Goal: Task Accomplishment & Management: Manage account settings

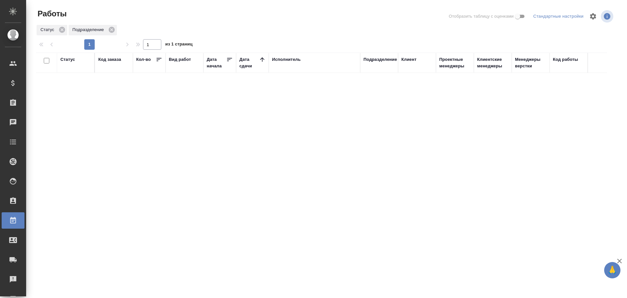
scroll to position [60, 0]
click at [569, 50] on div "Работы Отобразить таблицу с оценками Стандартные настройки Статус Подразделение…" at bounding box center [327, 145] width 591 height 291
click at [571, 49] on div "1 1 из 1 страниц" at bounding box center [328, 44] width 584 height 10
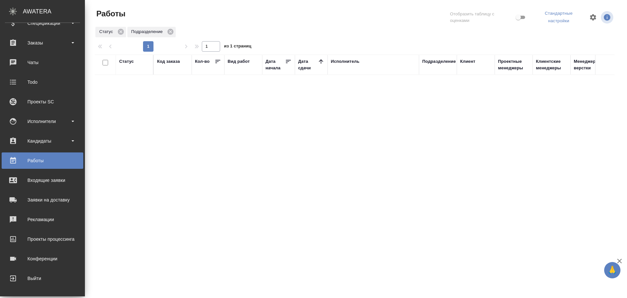
click at [431, 61] on div "Подразделение" at bounding box center [439, 61] width 34 height 7
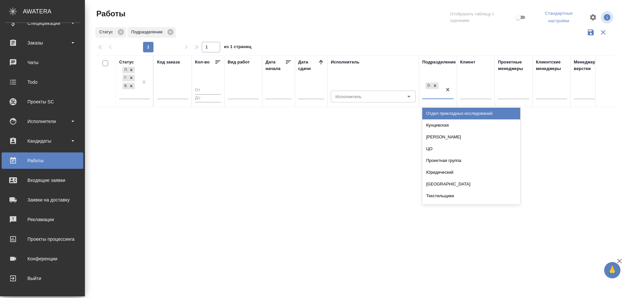
click at [433, 94] on div "DTPqa" at bounding box center [432, 90] width 20 height 18
type input "DT"
click at [435, 112] on div "DTPlight" at bounding box center [471, 113] width 98 height 12
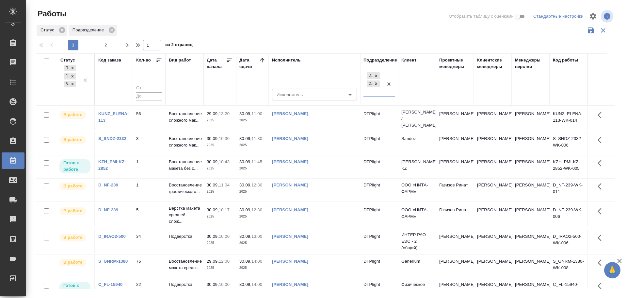
scroll to position [0, 0]
click at [125, 45] on icon "button" at bounding box center [128, 45] width 8 height 8
type input "2"
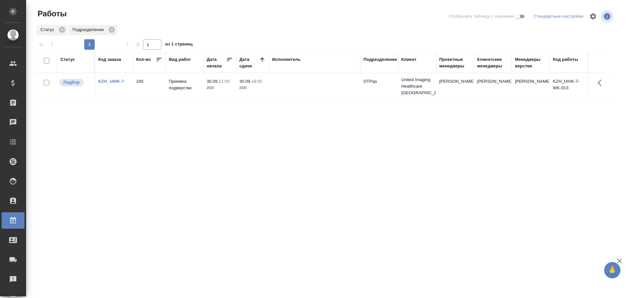
drag, startPoint x: 383, startPoint y: 168, endPoint x: 305, endPoint y: 130, distance: 86.2
click at [305, 130] on div "Статус Код заказа Кол-во Вид работ Дата начала Дата сдачи Исполнитель Подраздел…" at bounding box center [325, 170] width 579 height 235
click at [305, 82] on td at bounding box center [314, 86] width 91 height 23
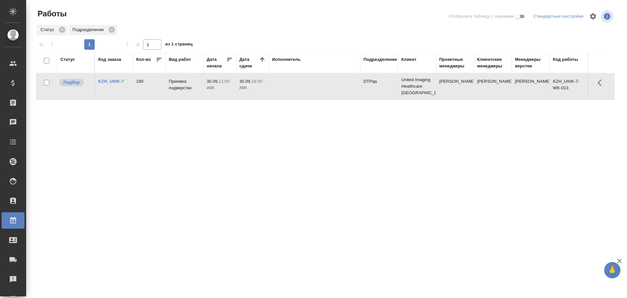
click at [305, 82] on td at bounding box center [314, 86] width 91 height 23
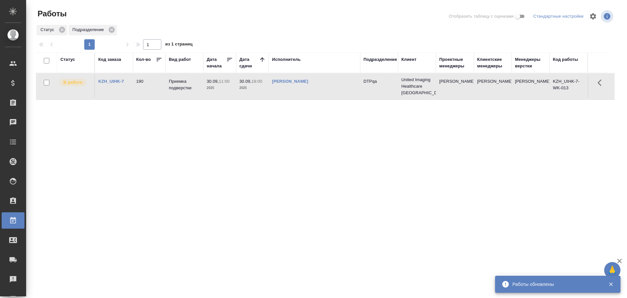
click at [68, 58] on div "Статус" at bounding box center [67, 59] width 15 height 7
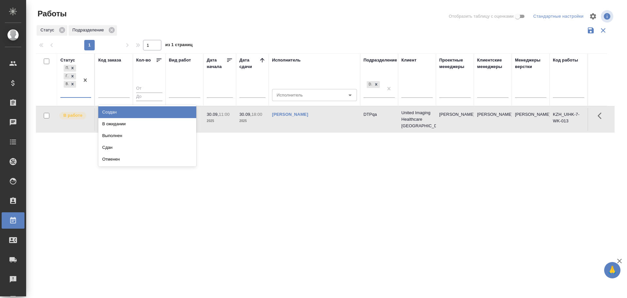
click at [72, 94] on div "Подбор Готов к работе В работе" at bounding box center [69, 80] width 19 height 34
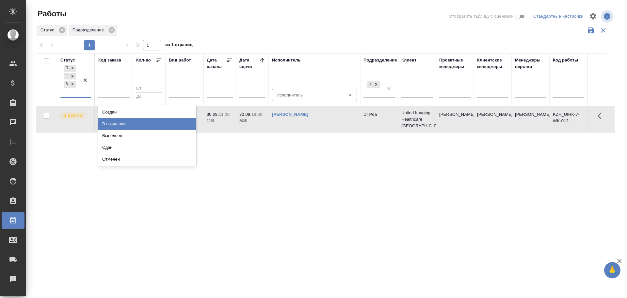
click at [120, 125] on div "В ожидании" at bounding box center [147, 124] width 98 height 12
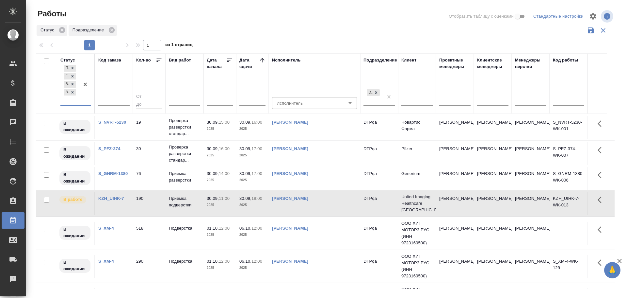
click at [320, 178] on td "[PERSON_NAME]" at bounding box center [314, 178] width 91 height 23
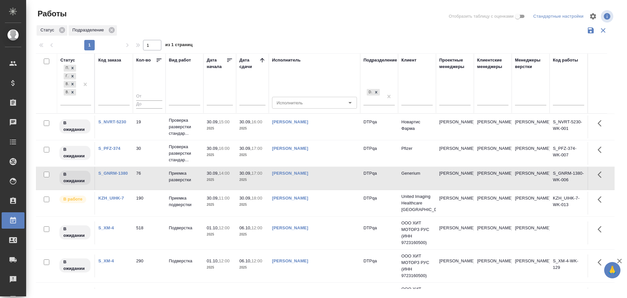
click at [320, 178] on td "[PERSON_NAME]" at bounding box center [314, 178] width 91 height 23
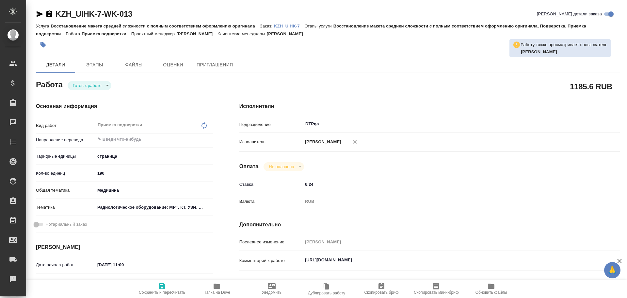
type textarea "x"
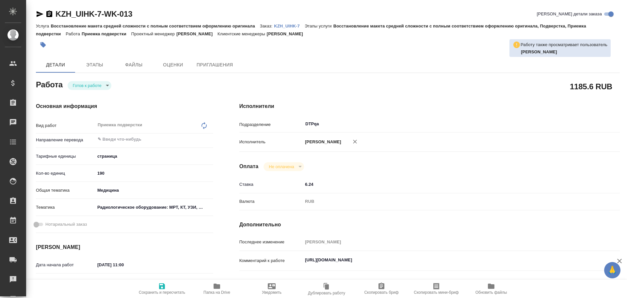
type textarea "x"
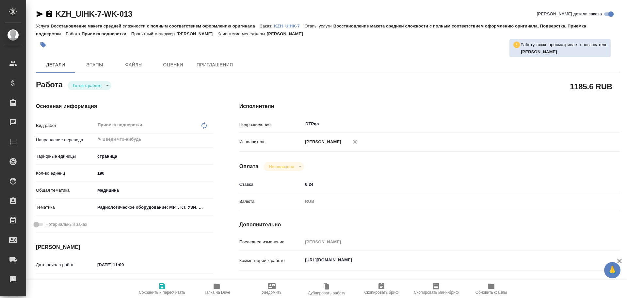
type textarea "x"
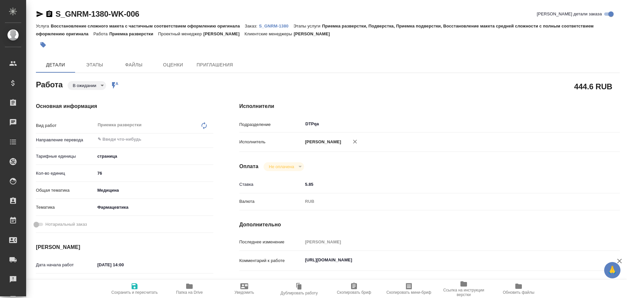
type textarea "x"
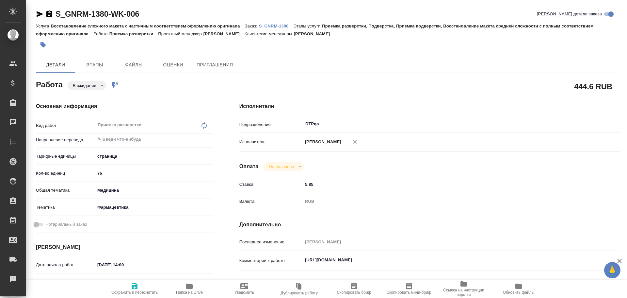
type textarea "x"
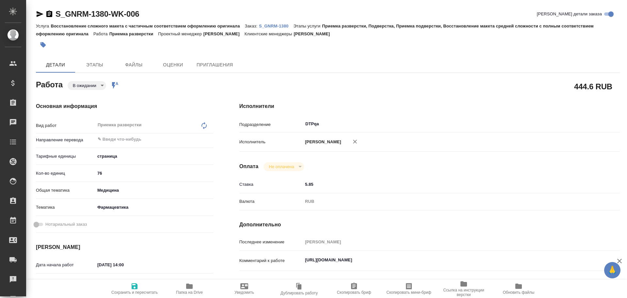
type textarea "x"
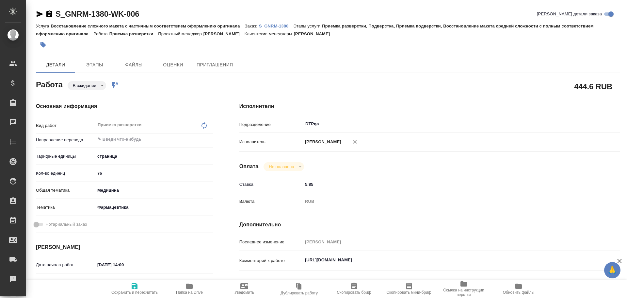
type textarea "x"
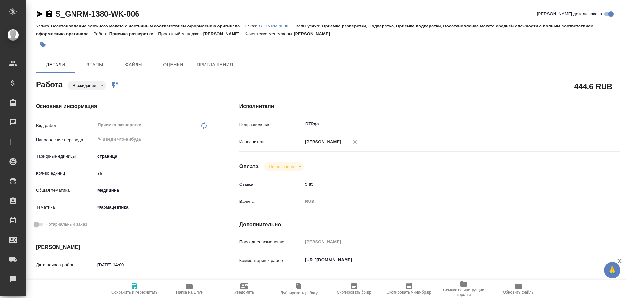
type textarea "x"
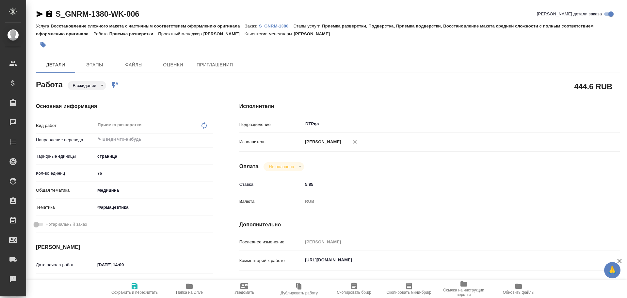
type textarea "x"
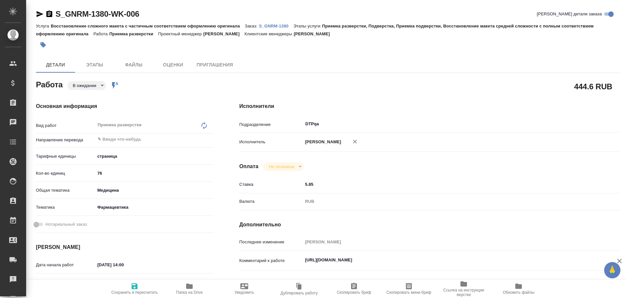
type textarea "x"
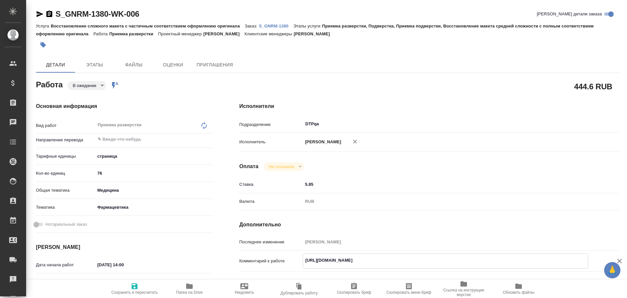
drag, startPoint x: 304, startPoint y: 260, endPoint x: 451, endPoint y: 260, distance: 147.0
click at [451, 260] on textarea "https://tera.awatera.com/Work/68d6bd589f73e1cd299aa11e/" at bounding box center [445, 260] width 285 height 11
type textarea "x"
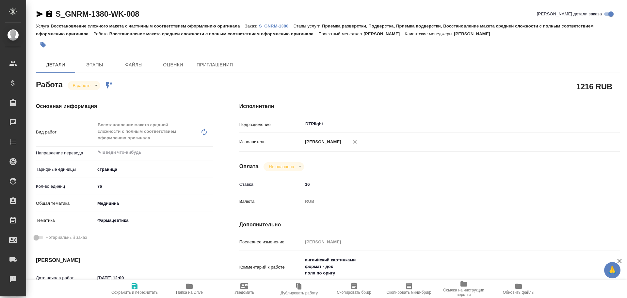
type textarea "x"
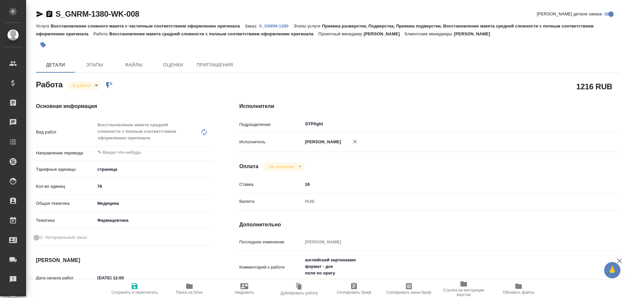
type textarea "x"
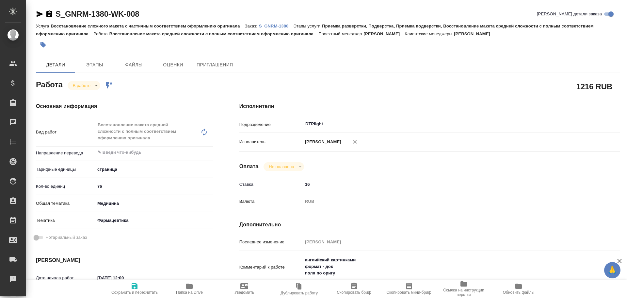
type textarea "x"
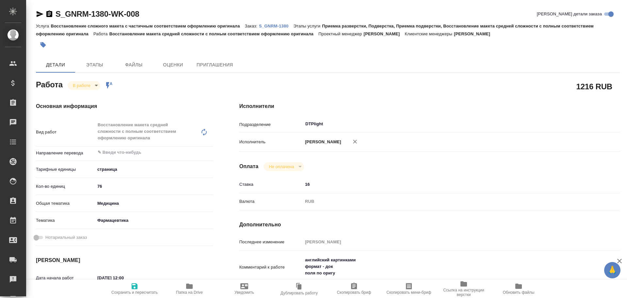
type textarea "x"
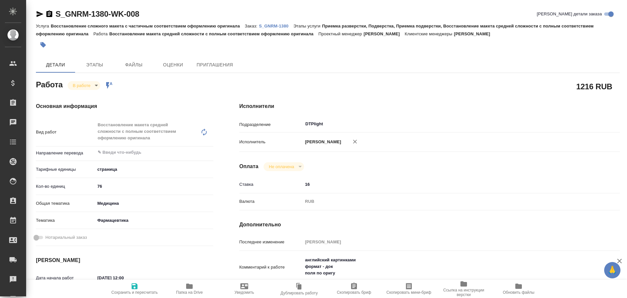
type textarea "x"
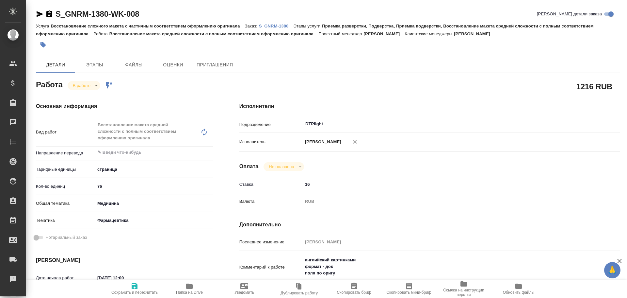
type textarea "x"
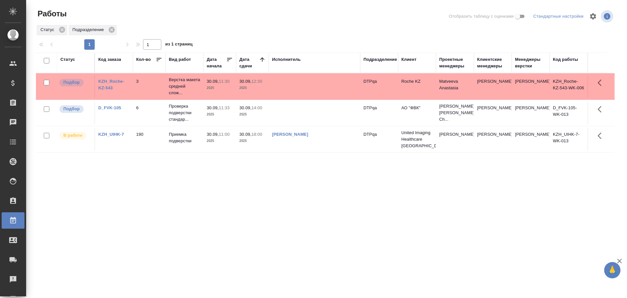
click at [297, 85] on td at bounding box center [314, 86] width 91 height 23
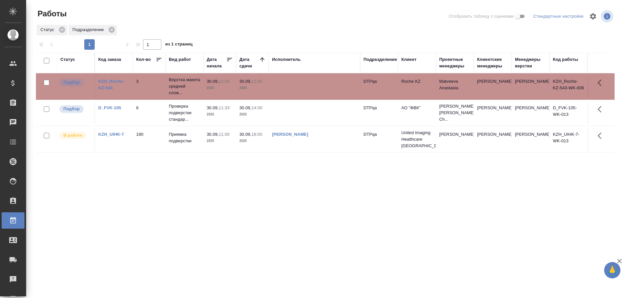
click at [297, 85] on td at bounding box center [314, 86] width 91 height 23
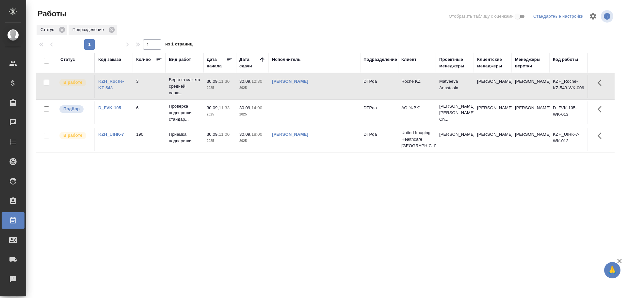
click at [309, 112] on td at bounding box center [314, 112] width 91 height 23
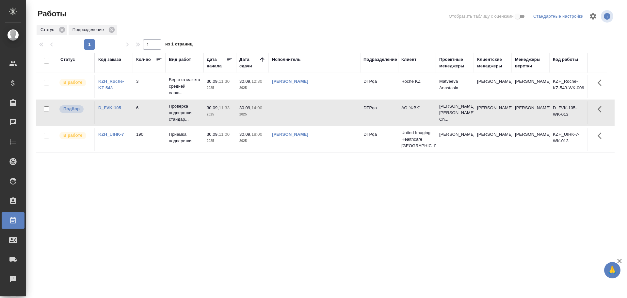
click at [309, 112] on td at bounding box center [314, 112] width 91 height 23
click at [340, 84] on div "Чулец Елена Сергеевна" at bounding box center [314, 81] width 85 height 7
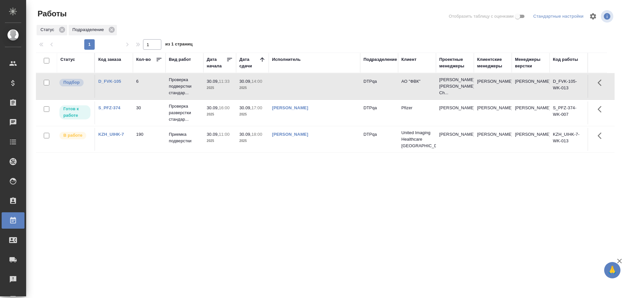
click at [295, 85] on td at bounding box center [314, 86] width 91 height 23
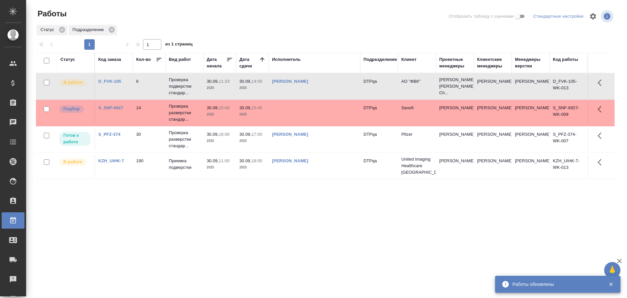
click at [342, 84] on div "Чулец Елена Сергеевна" at bounding box center [314, 81] width 85 height 7
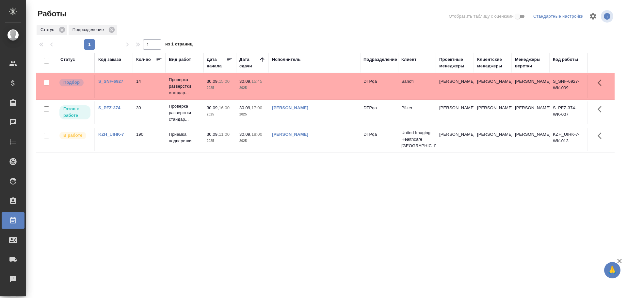
click at [303, 91] on td at bounding box center [314, 86] width 91 height 23
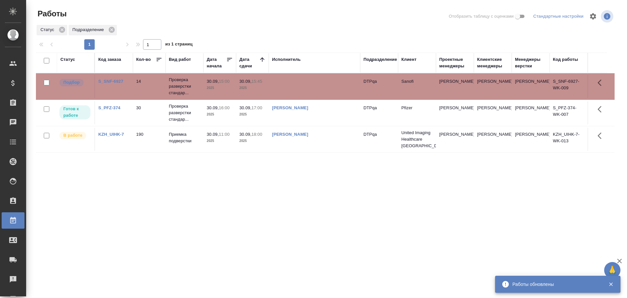
click at [300, 86] on td at bounding box center [314, 86] width 91 height 23
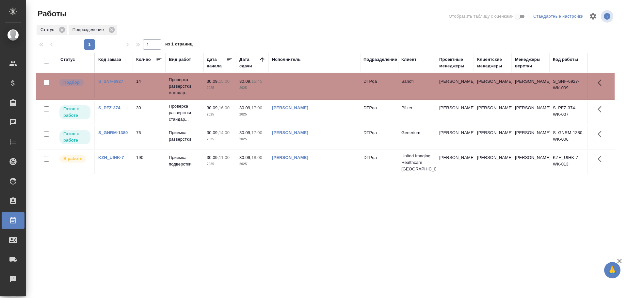
click at [331, 134] on div "Чулец Елена Сергеевна" at bounding box center [314, 132] width 85 height 7
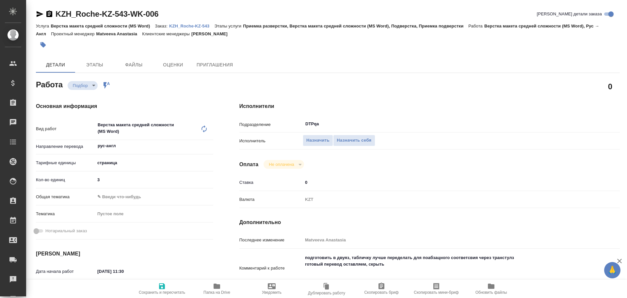
type textarea "x"
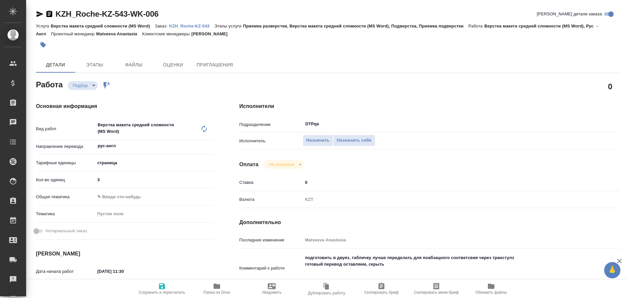
type textarea "x"
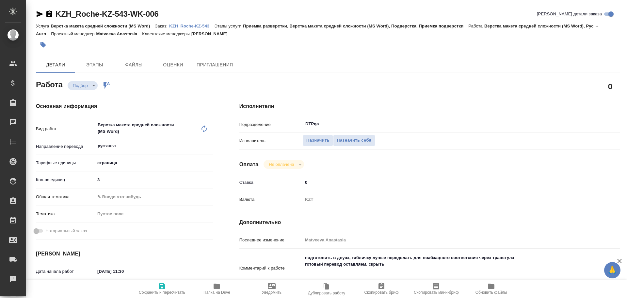
type textarea "x"
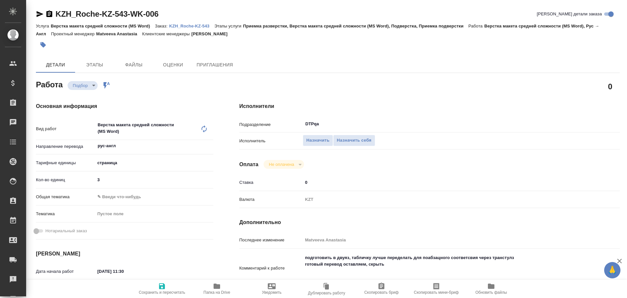
type textarea "x"
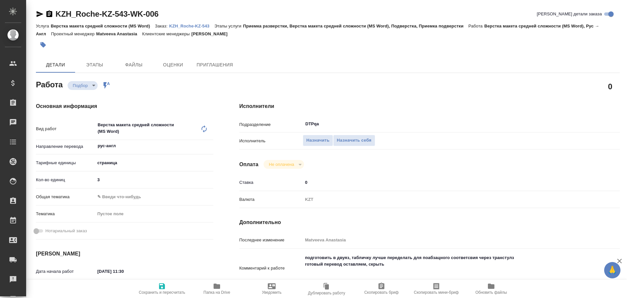
type textarea "x"
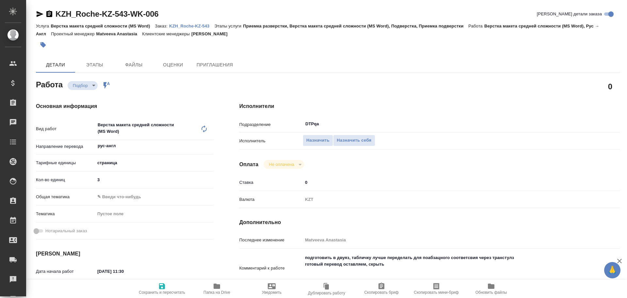
type textarea "x"
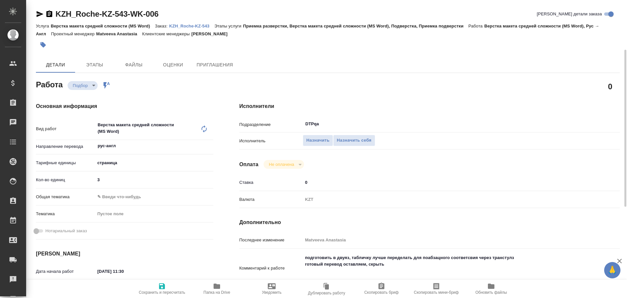
scroll to position [33, 0]
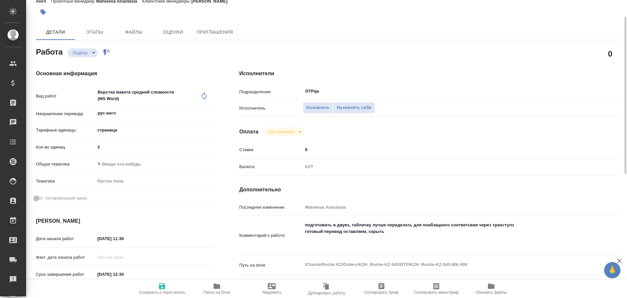
click at [218, 288] on icon "button" at bounding box center [217, 285] width 7 height 5
click at [357, 104] on span "Назначить себя" at bounding box center [354, 108] width 35 height 8
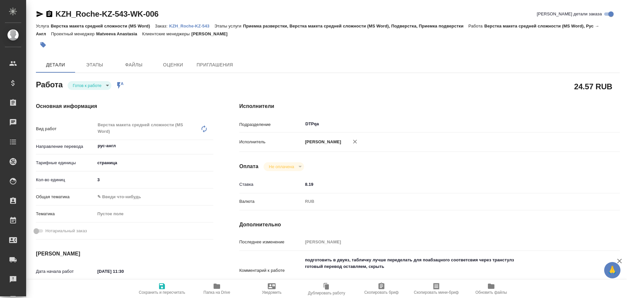
type textarea "x"
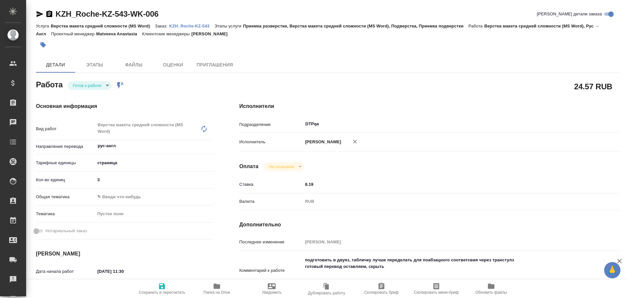
type textarea "x"
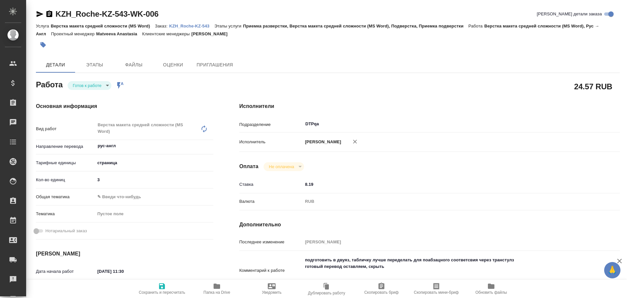
type textarea "x"
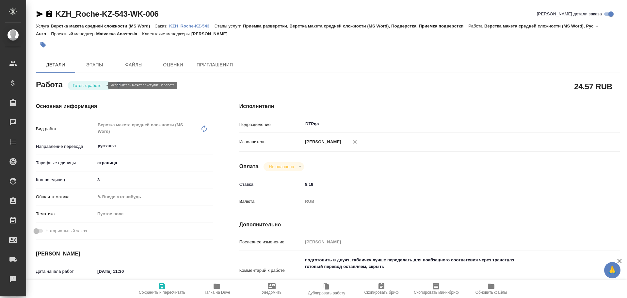
click at [91, 87] on body "🙏 .cls-1 fill:#fff; AWATERA Chulets Elena Клиенты Спецификации Заказы Чаты Todo…" at bounding box center [313, 149] width 627 height 298
type textarea "x"
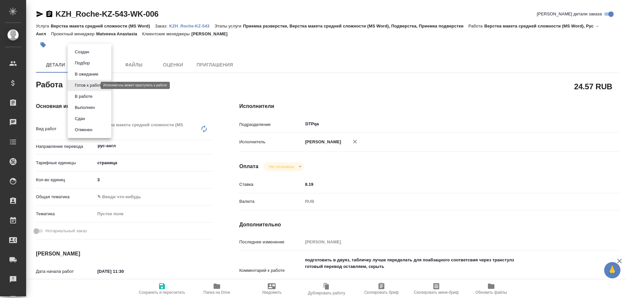
type textarea "x"
click at [87, 96] on button "В работе" at bounding box center [84, 96] width 22 height 7
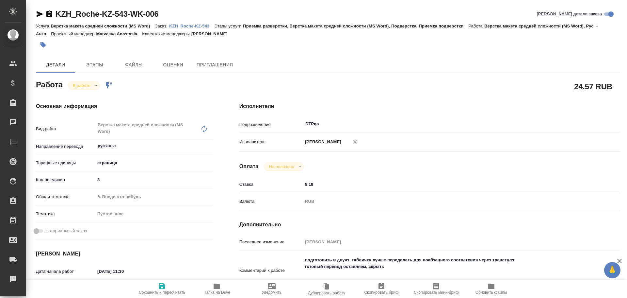
click at [164, 291] on span "Сохранить и пересчитать" at bounding box center [162, 292] width 46 height 5
type textarea "x"
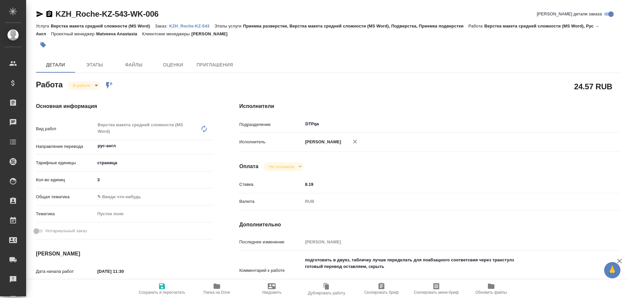
type textarea "x"
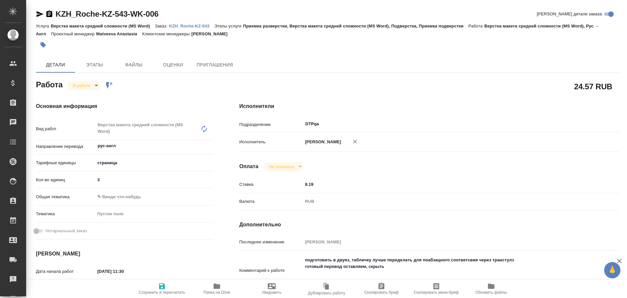
type textarea "x"
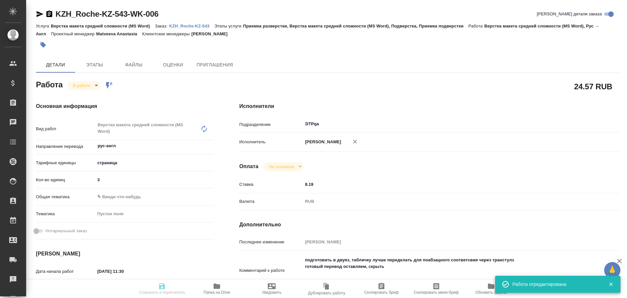
type input "inProgress"
type textarea "Верстка макета средней сложности (MS Word)"
type textarea "x"
type input "рус-англ"
type input "5a8b1489cc6b4906c91bfdb2"
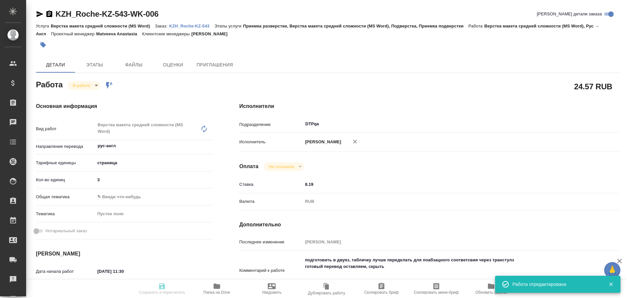
type input "3"
type input "[DATE] 11:30"
type input "30.09.2025 11:48"
type input "30.09.2025 12:30"
type input "01.10.2025 10:30"
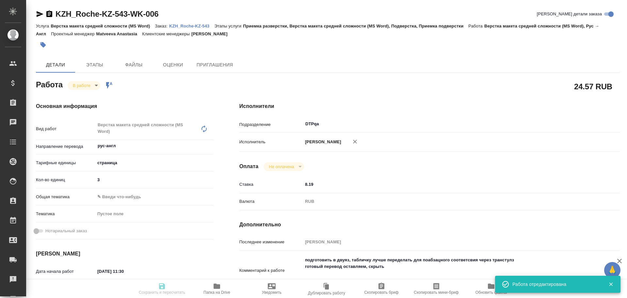
type input "DTPqa"
type input "notPayed"
type input "8.19"
type input "RUB"
type input "Чулец Елена"
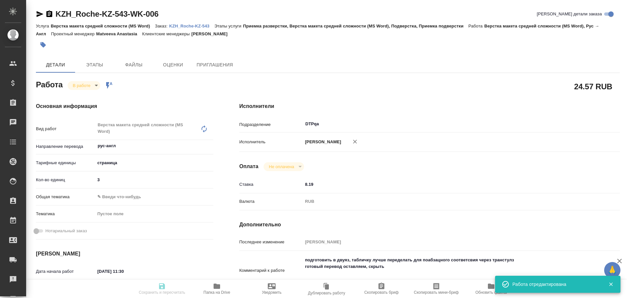
type textarea "подготовить в двуяз, табличку лучше переделать для поабзацного соответсвия чере…"
type textarea "x"
type textarea "/Clients/Roche KZ/Orders/KZH_Roche-KZ-543/DTP/KZH_Roche-KZ-543-WK-006"
type textarea "x"
type input "KZH_Roche-KZ-543"
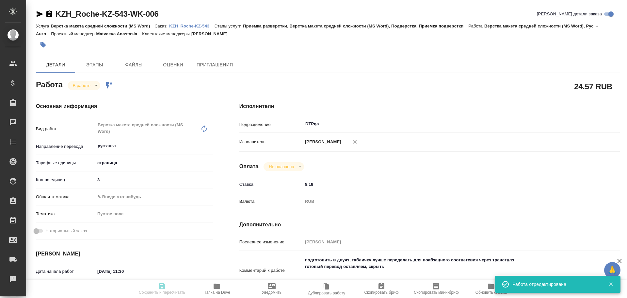
type input "Верстка макета средней сложности (MS Word)"
type input "Приемка разверстки, Верстка макета средней сложности (MS Word), Подверстка, При…"
type input "[PERSON_NAME]"
type input "/Clients/Roche KZ/Orders/KZH_Roche-KZ-543"
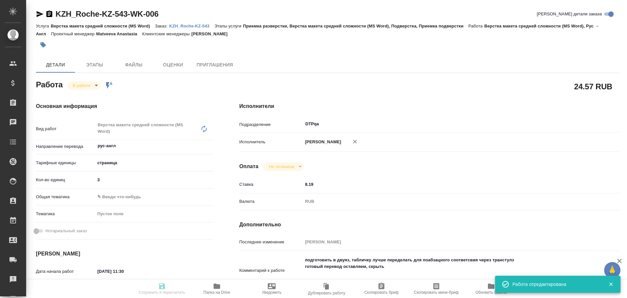
type textarea "x"
type textarea "перевод письма на английский язык. Перевод следует оформить в двухколоночном фо…"
type textarea "x"
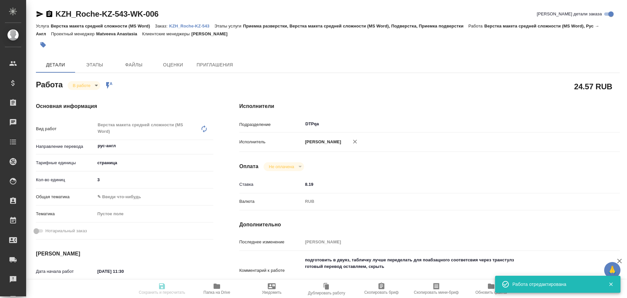
type textarea "x"
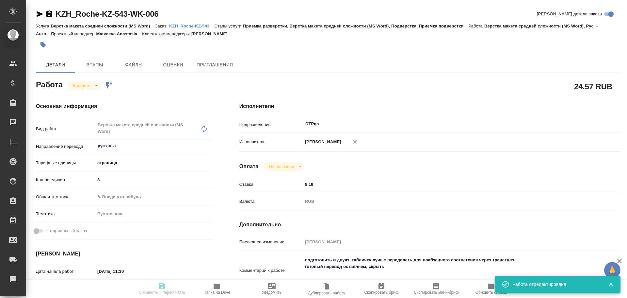
type textarea "x"
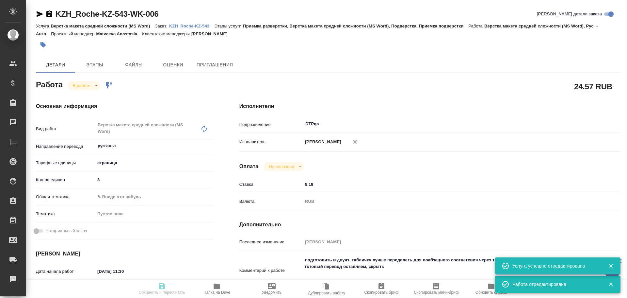
type textarea "x"
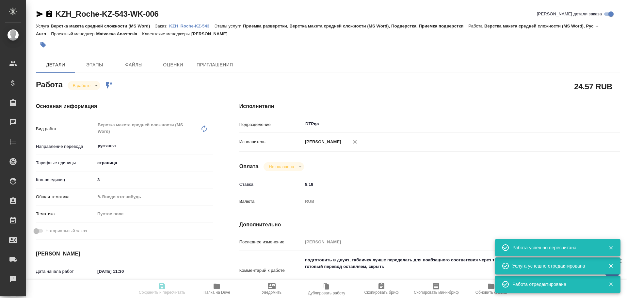
type textarea "x"
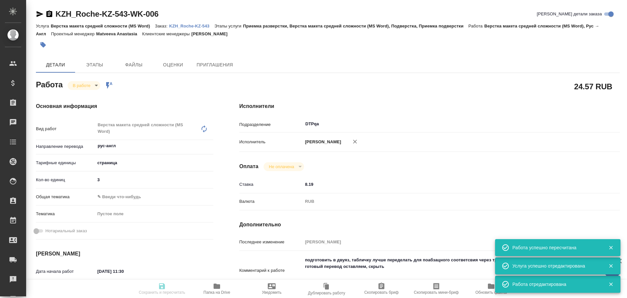
type input "inProgress"
type textarea "Верстка макета средней сложности (MS Word)"
type textarea "x"
type input "рус-англ"
type input "5a8b1489cc6b4906c91bfdb2"
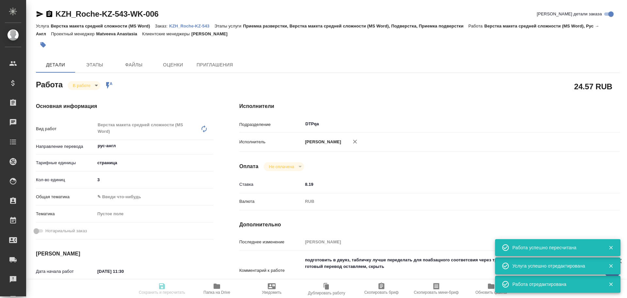
type input "3"
type input "30.09.2025 11:30"
type input "30.09.2025 11:48"
type input "30.09.2025 12:30"
type input "01.10.2025 10:30"
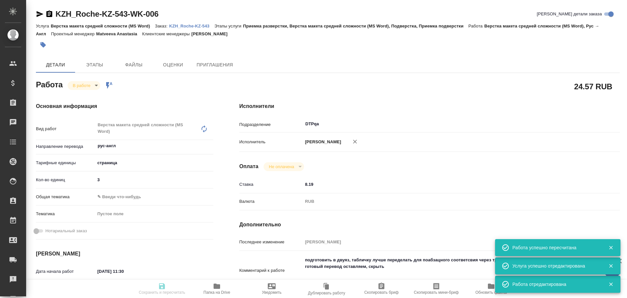
type input "DTPqa"
type input "notPayed"
type input "8.19"
type input "RUB"
type input "Чулец Елена"
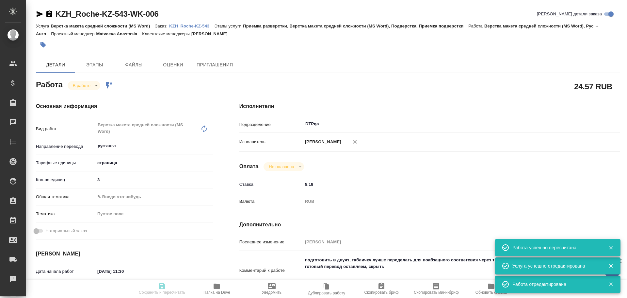
type textarea "подготовить в двуяз, табличку лучше переделать для поабзацного соответсвия чере…"
type textarea "x"
type textarea "/Clients/Roche KZ/Orders/KZH_Roche-KZ-543/DTP/KZH_Roche-KZ-543-WK-006"
type textarea "x"
type input "KZH_Roche-KZ-543"
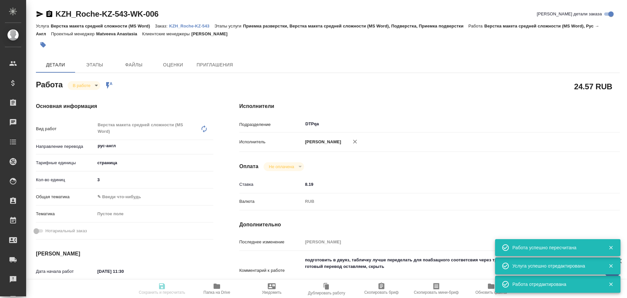
type input "Верстка макета средней сложности (MS Word)"
type input "Приемка разверстки, Верстка макета средней сложности (MS Word), Подверстка, При…"
type input "Асланукова Сати"
type input "Петрова Валерия"
type input "/Clients/Roche KZ/Orders/KZH_Roche-KZ-543"
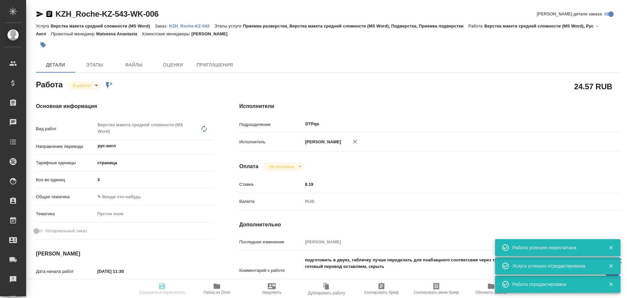
type textarea "x"
type textarea "перевод письма на английский язык. Перевод следует оформить в двухколоночном фо…"
type textarea "x"
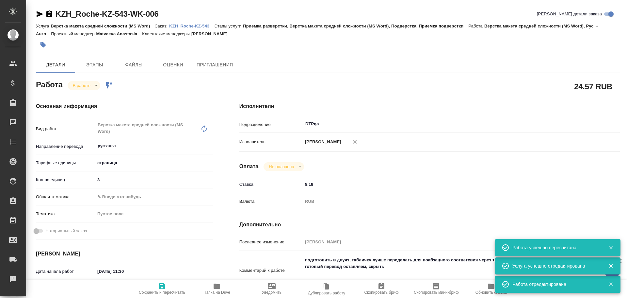
type textarea "x"
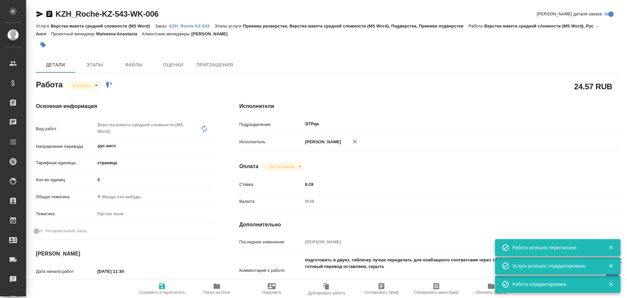
type textarea "x"
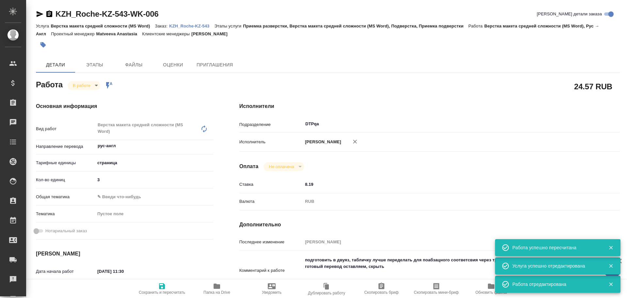
type textarea "x"
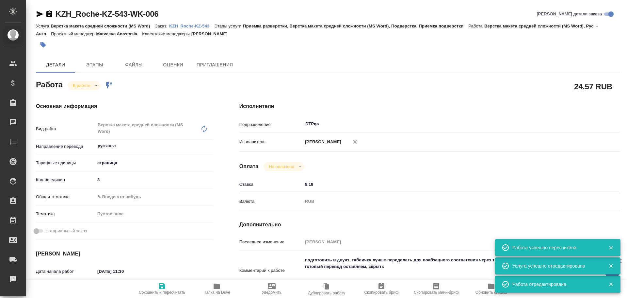
type textarea "x"
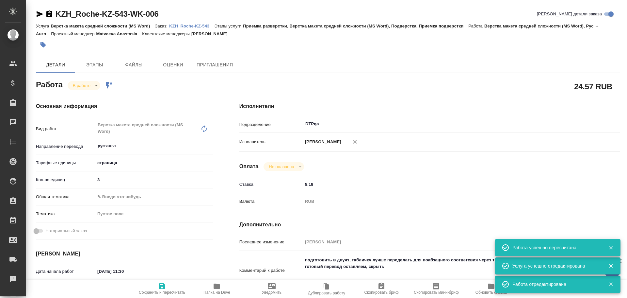
type textarea "x"
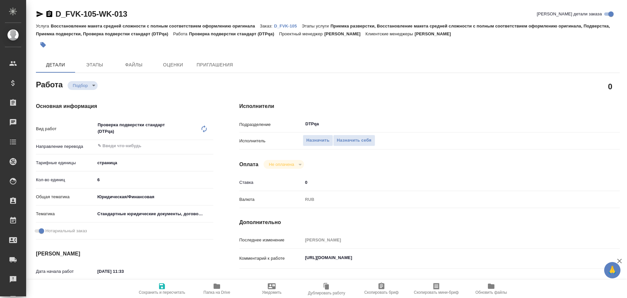
type textarea "x"
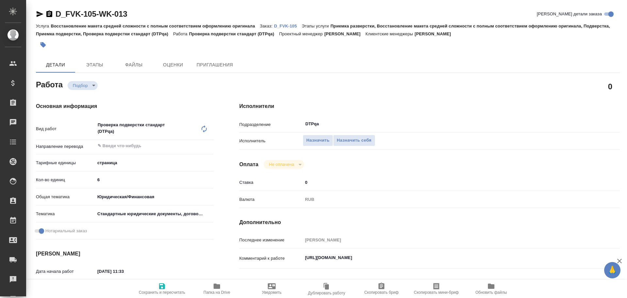
type textarea "x"
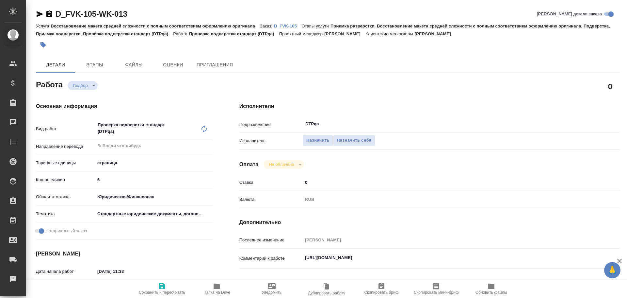
type textarea "x"
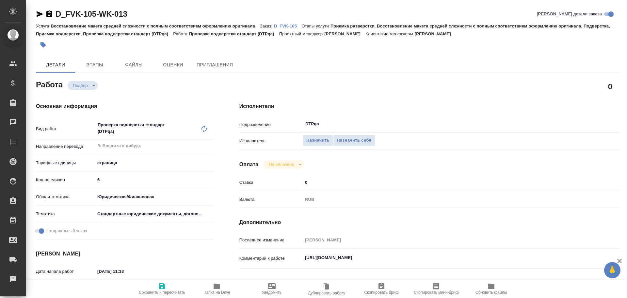
type textarea "x"
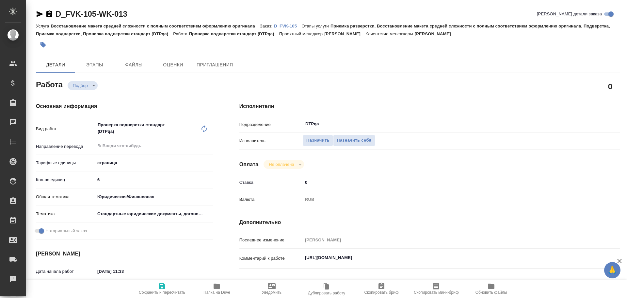
type textarea "x"
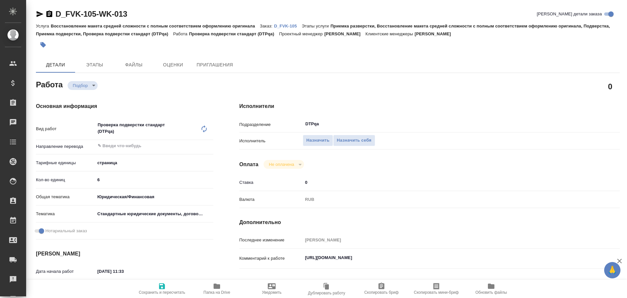
type textarea "x"
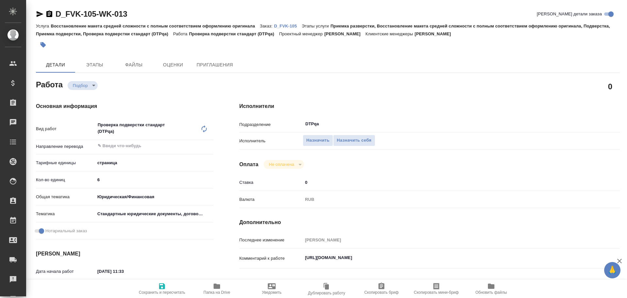
type textarea "x"
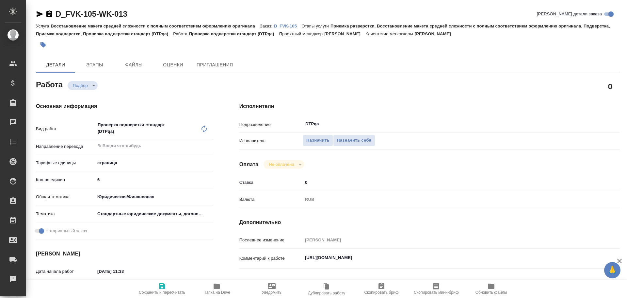
scroll to position [33, 0]
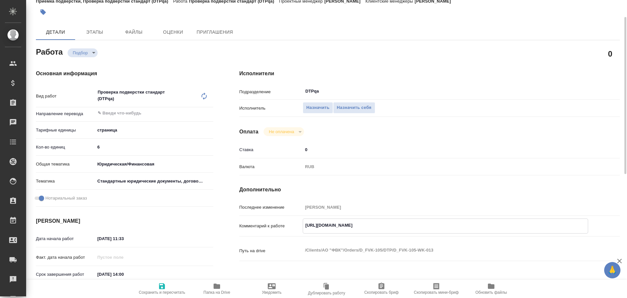
drag, startPoint x: 305, startPoint y: 224, endPoint x: 424, endPoint y: 224, distance: 118.9
click at [440, 224] on textarea "https://tera.awatera.com/Work/68d697bed9a1227b698c7fc9/" at bounding box center [445, 225] width 285 height 11
type textarea "x"
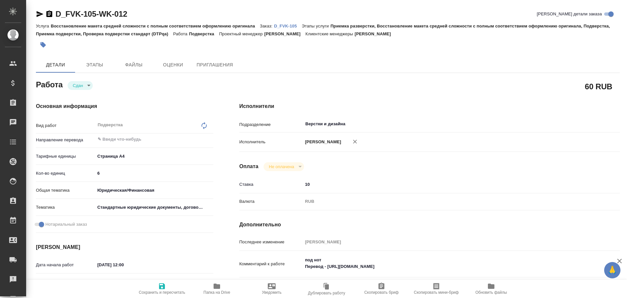
type textarea "x"
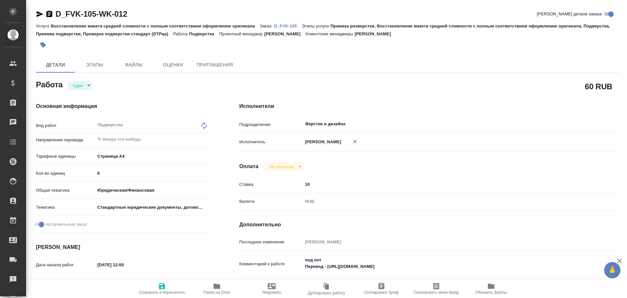
type textarea "x"
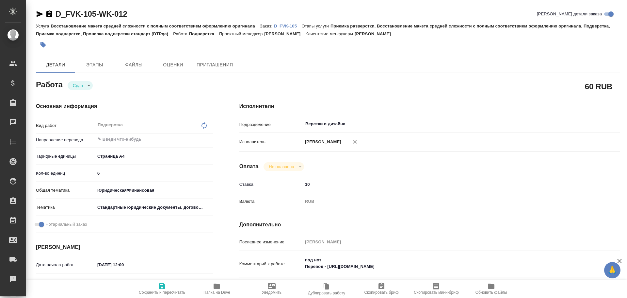
type textarea "x"
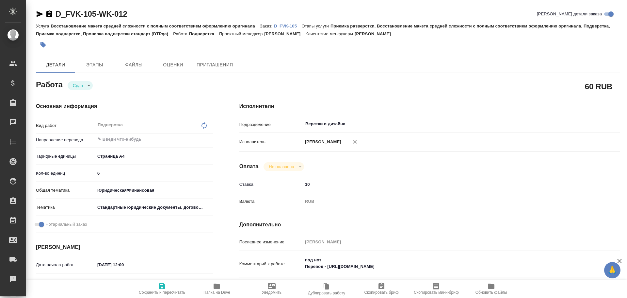
type textarea "x"
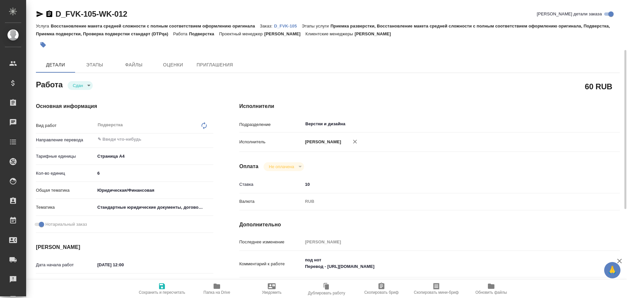
scroll to position [33, 0]
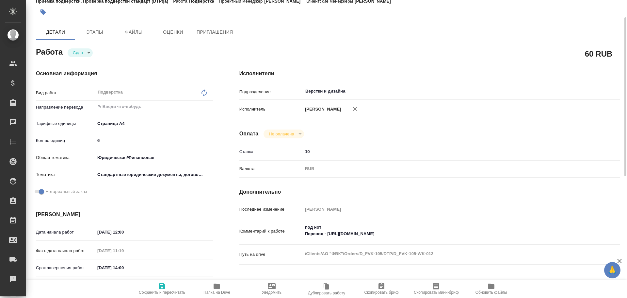
type textarea "x"
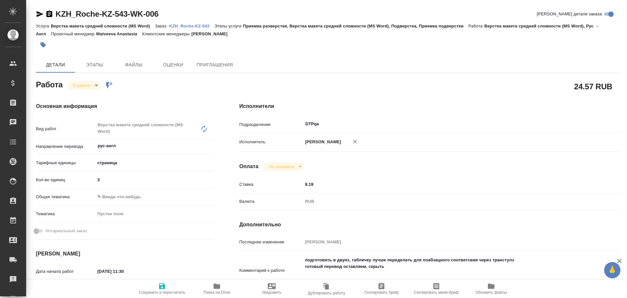
type textarea "x"
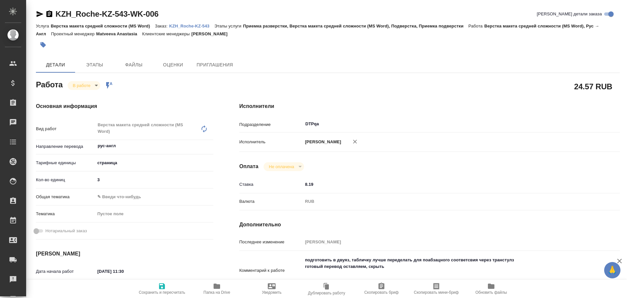
type textarea "x"
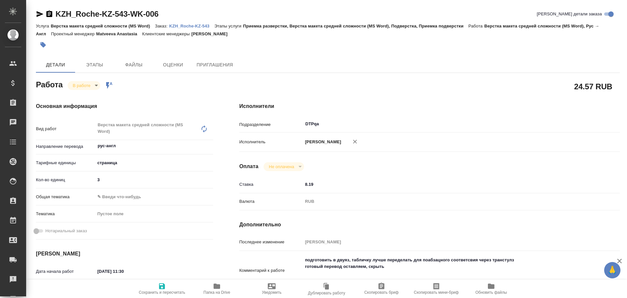
type textarea "x"
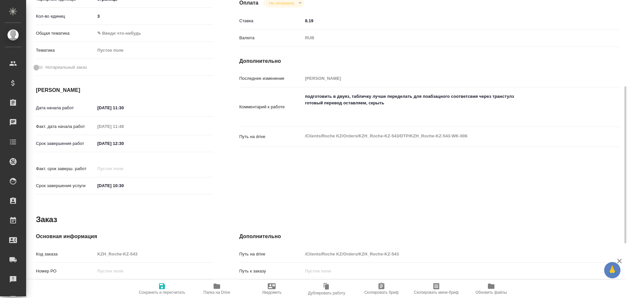
type textarea "x"
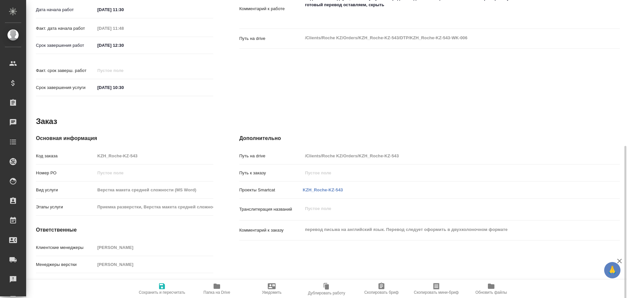
scroll to position [266, 0]
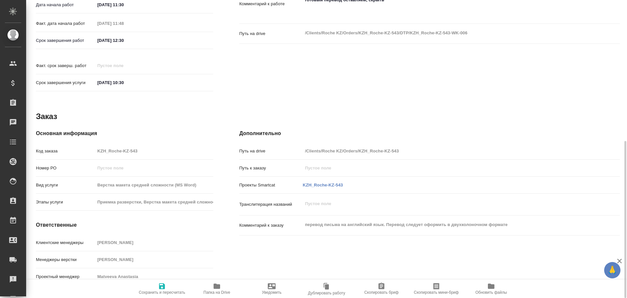
type textarea "x"
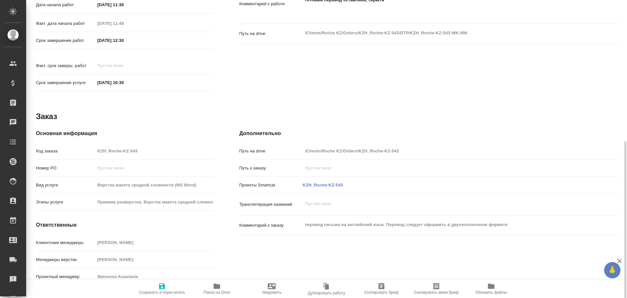
scroll to position [70, 0]
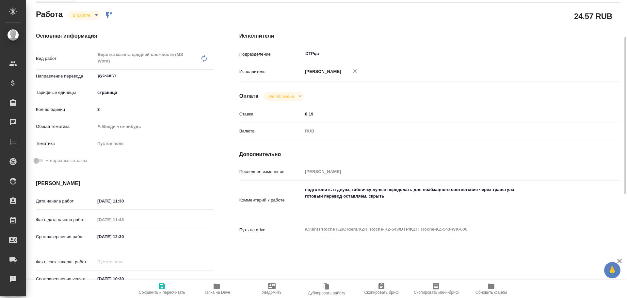
type textarea "x"
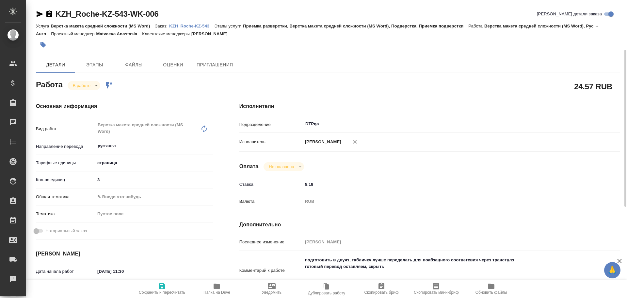
scroll to position [33, 0]
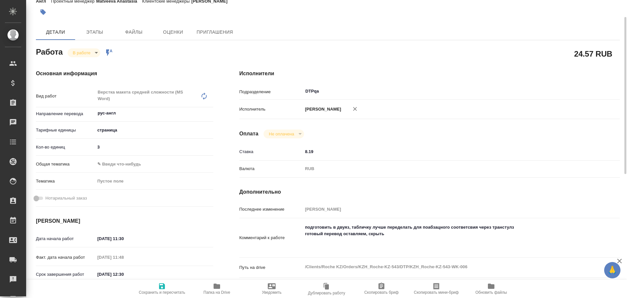
click at [216, 286] on icon "button" at bounding box center [217, 285] width 7 height 5
type textarea "x"
click at [400, 236] on textarea "подготовить в двуяз, табличку лучше переделать для поабзацного соответсвия чере…" at bounding box center [445, 237] width 285 height 31
type textarea "x"
type textarea "подготовить в двуяз, табличку лучше переделать для поабзацного соответсвия чере…"
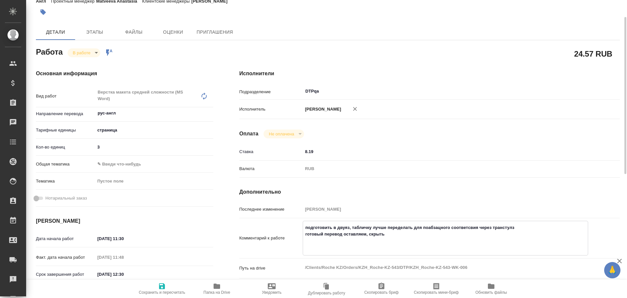
type textarea "x"
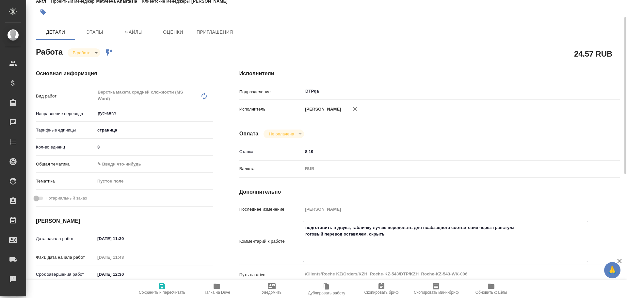
type textarea "x"
type textarea "подготовить в двуяз, табличку лучше переделать для поабзацного соответсвия чере…"
type textarea "x"
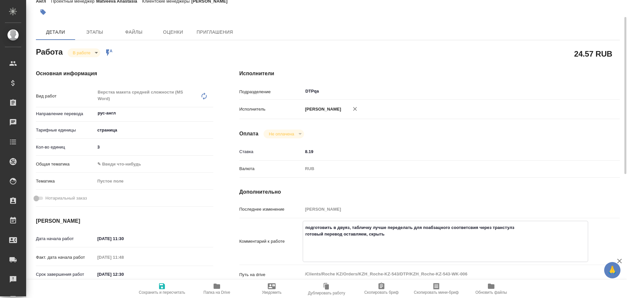
type textarea "x"
type textarea "подготовить в двуяз, табличку лучше переделать для поабзацного соответсвия чере…"
type textarea "x"
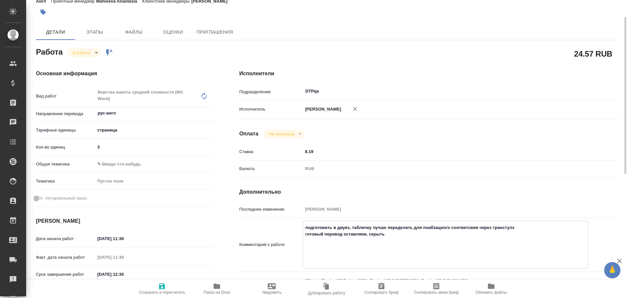
type textarea "x"
type textarea "подготовить в двуяз, табличку лучше переделать для поабзацного соответсвия чере…"
type textarea "x"
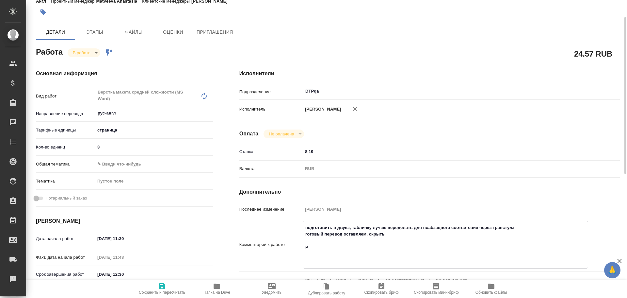
type textarea "x"
type textarea "подготовить в двуяз, табличку лучше переделать для поабзацного соответсвия чере…"
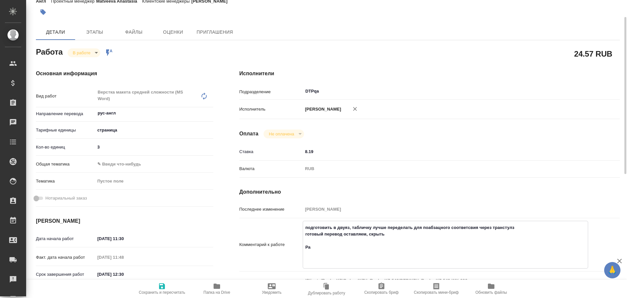
type textarea "x"
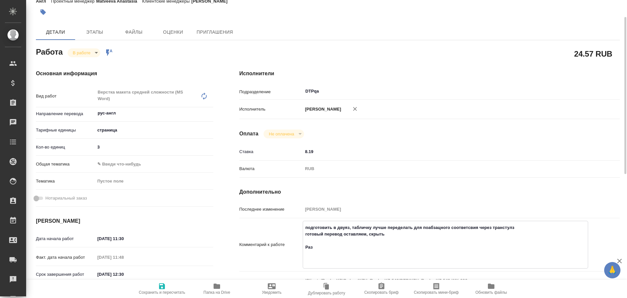
type textarea "подготовить в двуяз, табличку лучше переделать для поабзацного соответсвия чере…"
type textarea "x"
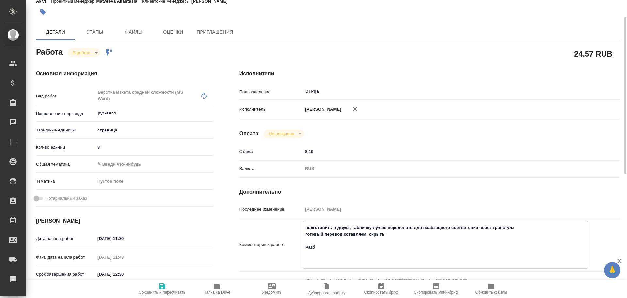
type textarea "x"
type textarea "подготовить в двуяз, табличку лучше переделать для поабзацного соответсвия чере…"
type textarea "x"
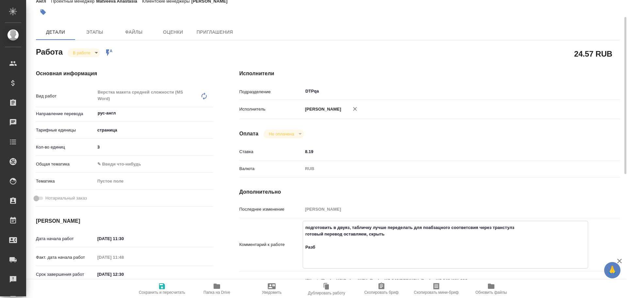
type textarea "x"
type textarea "подготовить в двуяз, табличку лучше переделать для поабзацного соответсвия чере…"
type textarea "x"
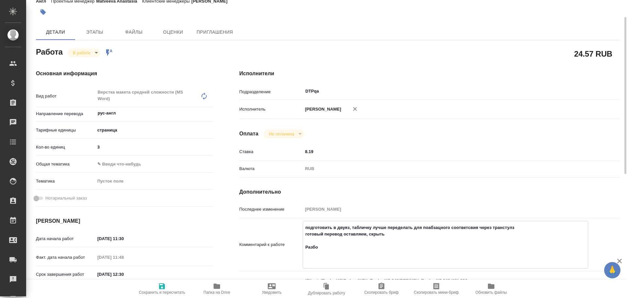
type textarea "x"
type textarea "подготовить в двуяз, табличку лучше переделать для поабзацного соответсвия чере…"
type textarea "x"
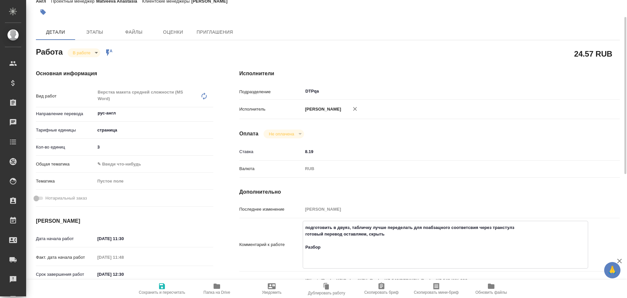
type textarea "x"
paste textarea "https://drive.awatera.com/f/10541890"
type textarea "x"
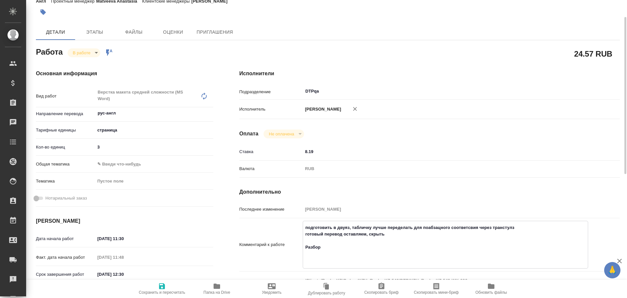
type textarea "подготовить в двуяз, табличку лучше переделать для поабзацного соответсвия чере…"
type textarea "x"
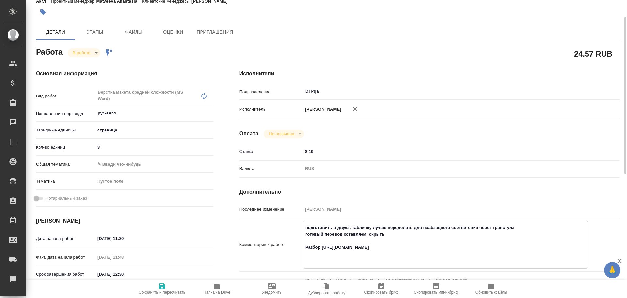
type textarea "подготовить в двуяз, табличку лучше переделать для поабзацного соответсвия чере…"
type textarea "x"
click at [163, 286] on icon "button" at bounding box center [162, 286] width 6 height 6
type textarea "x"
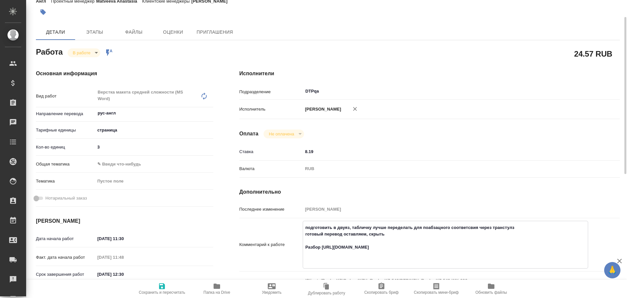
type textarea "x"
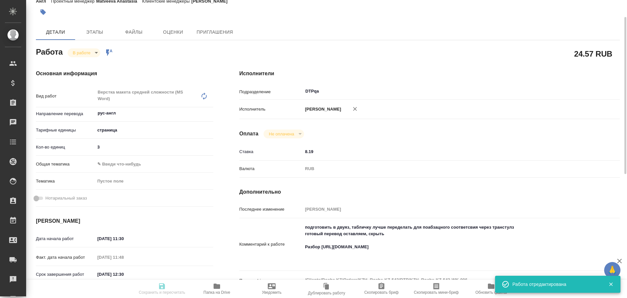
type textarea "x"
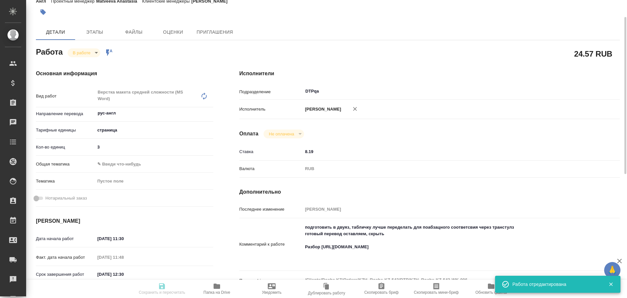
type input "inProgress"
type textarea "Верстка макета средней сложности (MS Word)"
type textarea "x"
type input "рус-англ"
type input "5a8b1489cc6b4906c91bfdb2"
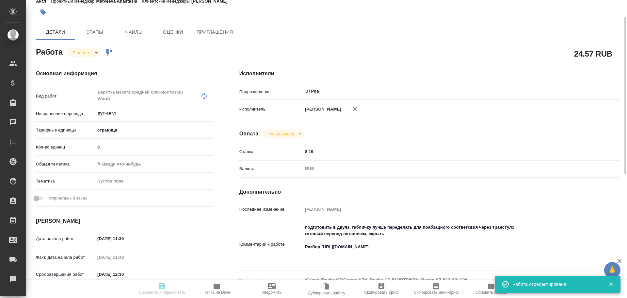
type input "3"
type input "30.09.2025 11:30"
type input "30.09.2025 11:48"
type input "30.09.2025 12:30"
type input "01.10.2025 10:30"
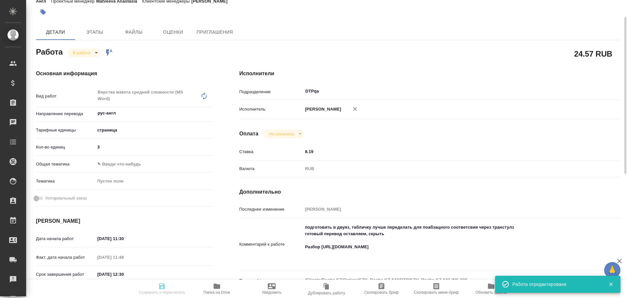
type input "DTPqa"
type input "notPayed"
type input "8.19"
type input "RUB"
type input "Чулец Елена"
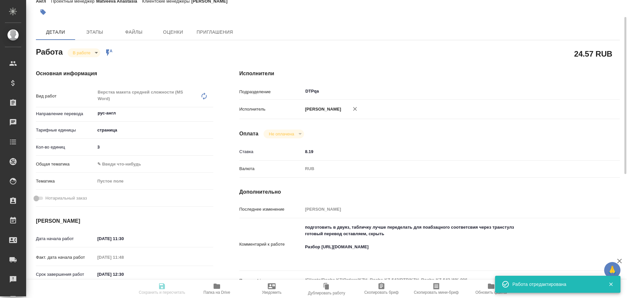
type textarea "подготовить в двуяз, табличку лучше переделать для поабзацного соответсвия чере…"
type textarea "x"
type textarea "/Clients/Roche KZ/Orders/KZH_Roche-KZ-543/DTP/KZH_Roche-KZ-543-WK-006"
type textarea "x"
type input "KZH_Roche-KZ-543"
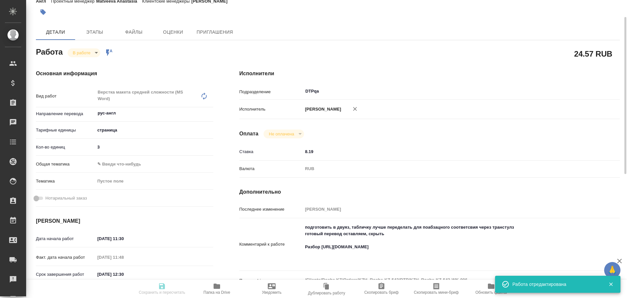
type input "Верстка макета средней сложности (MS Word)"
type input "Приемка разверстки, Верстка макета средней сложности (MS Word), Подверстка, При…"
type input "Асланукова Сати"
type input "[PERSON_NAME]"
type input "/Clients/Roche KZ/Orders/KZH_Roche-KZ-543"
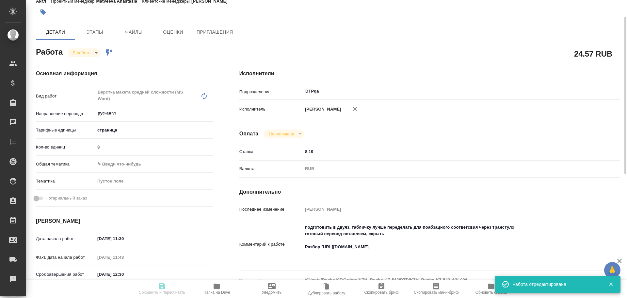
type textarea "x"
type textarea "перевод письма на английский язык. Перевод следует оформить в двухколоночном фо…"
type textarea "x"
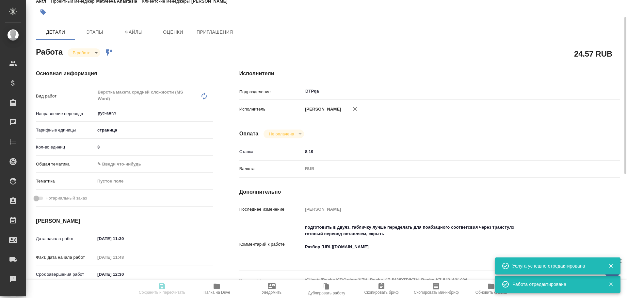
type textarea "x"
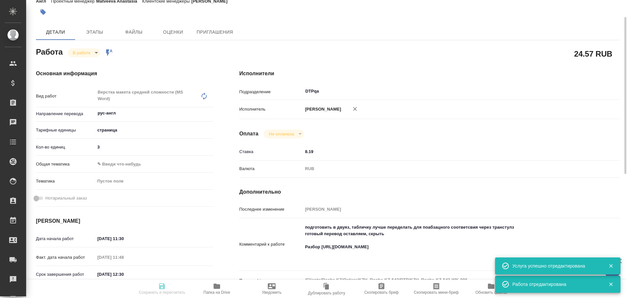
type textarea "x"
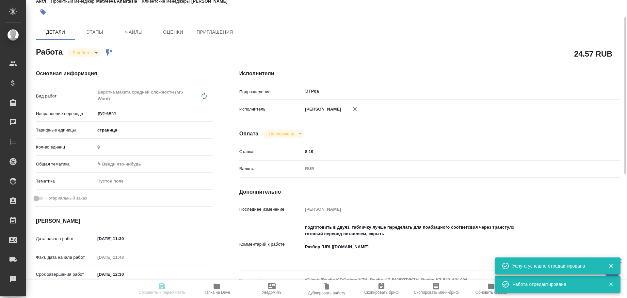
type textarea "x"
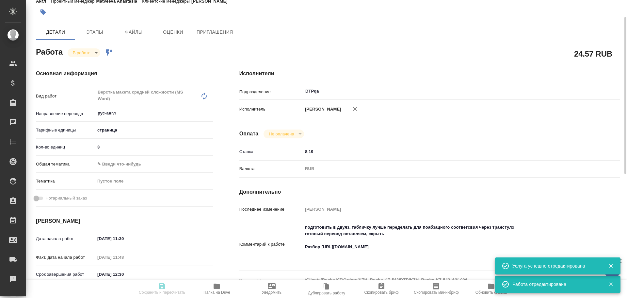
type textarea "x"
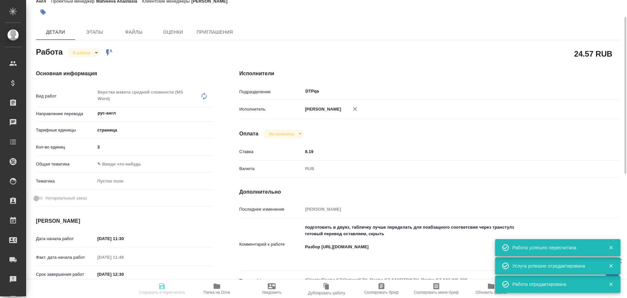
type input "inProgress"
type textarea "Верстка макета средней сложности (MS Word)"
type textarea "x"
type input "рус-англ"
type input "5a8b1489cc6b4906c91bfdb2"
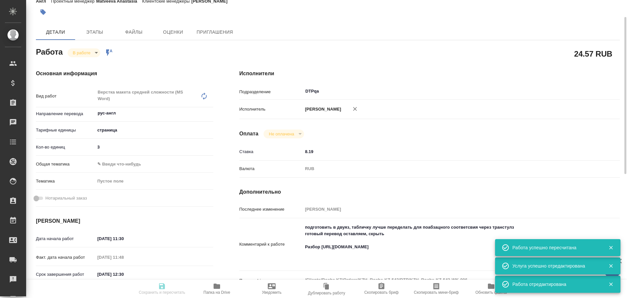
type input "3"
type input "30.09.2025 11:30"
type input "30.09.2025 11:48"
type input "30.09.2025 12:30"
type input "01.10.2025 10:30"
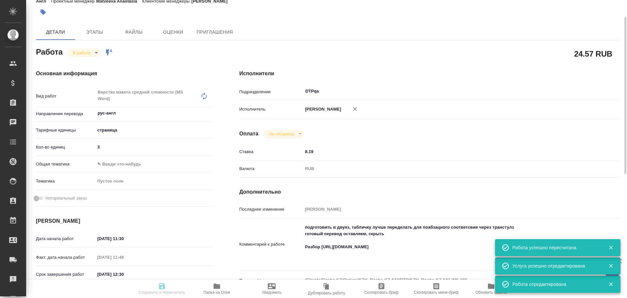
type input "DTPqa"
type input "notPayed"
type input "8.19"
type input "RUB"
type input "Чулец Елена"
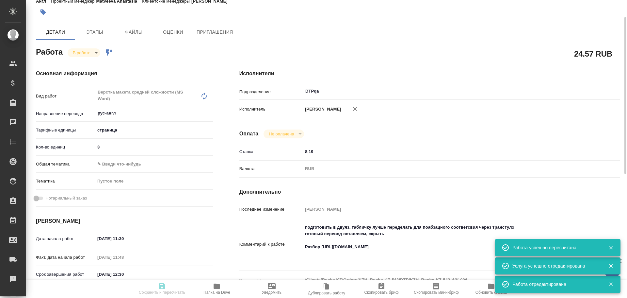
type textarea "подготовить в двуяз, табличку лучше переделать для поабзацного соответсвия чере…"
type textarea "x"
type textarea "/Clients/Roche KZ/Orders/KZH_Roche-KZ-543/DTP/KZH_Roche-KZ-543-WK-006"
type textarea "x"
type input "KZH_Roche-KZ-543"
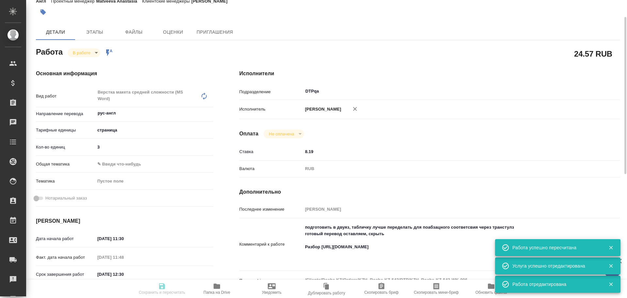
type input "Верстка макета средней сложности (MS Word)"
type input "Приемка разверстки, Верстка макета средней сложности (MS Word), Подверстка, При…"
type input "[PERSON_NAME]"
type input "/Clients/Roche KZ/Orders/KZH_Roche-KZ-543"
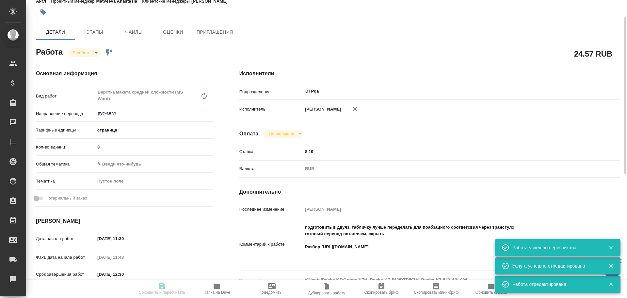
type textarea "x"
type textarea "перевод письма на английский язык. Перевод следует оформить в двухколоночном фо…"
type textarea "x"
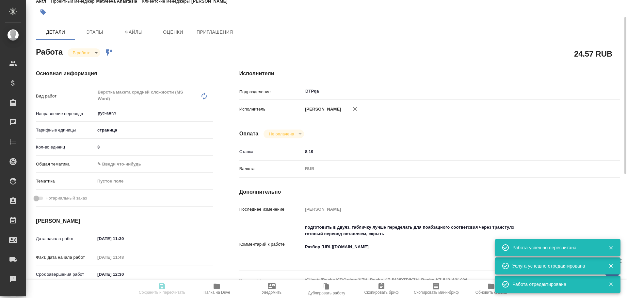
type textarea "x"
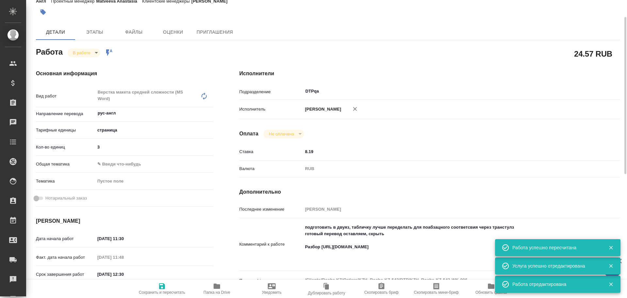
type textarea "x"
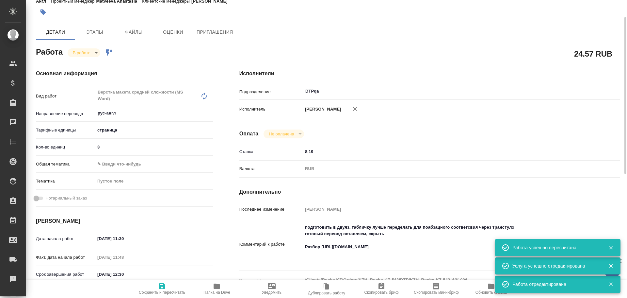
type textarea "x"
click at [78, 53] on body "🙏 .cls-1 fill:#fff; AWATERA Chulets Elena Клиенты Спецификации Заказы 0 Чаты To…" at bounding box center [313, 149] width 627 height 298
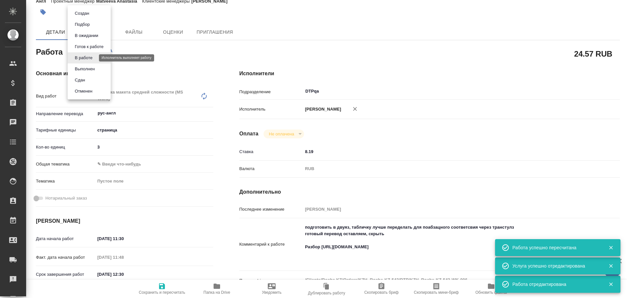
type textarea "x"
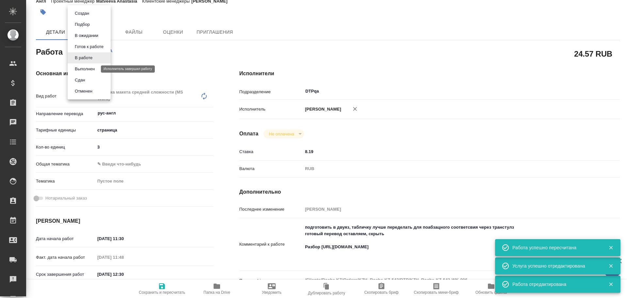
click at [84, 68] on button "Выполнен" at bounding box center [85, 68] width 24 height 7
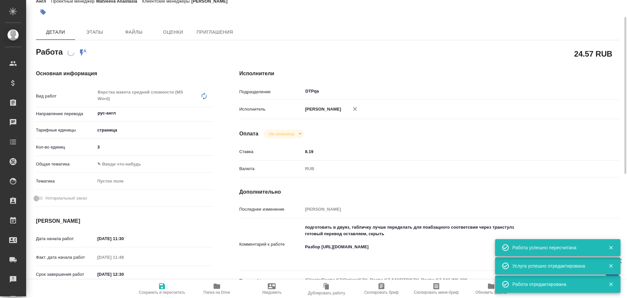
type textarea "x"
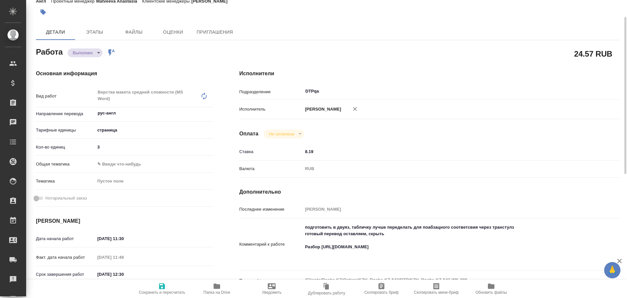
click at [161, 286] on icon "button" at bounding box center [162, 286] width 6 height 6
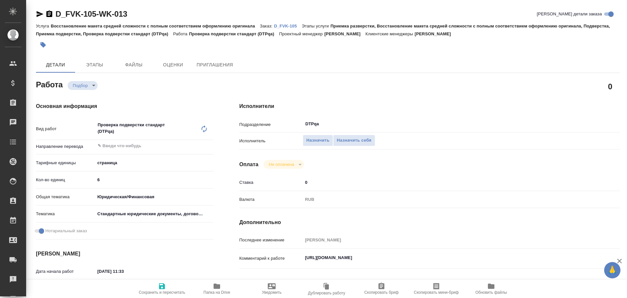
type textarea "x"
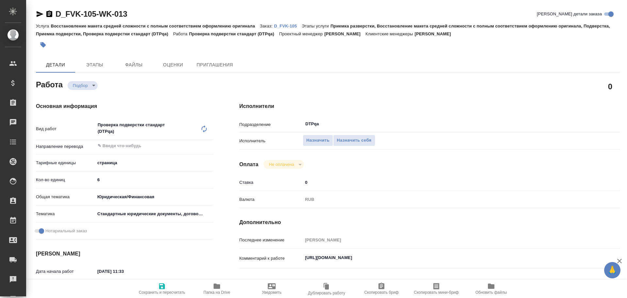
type textarea "x"
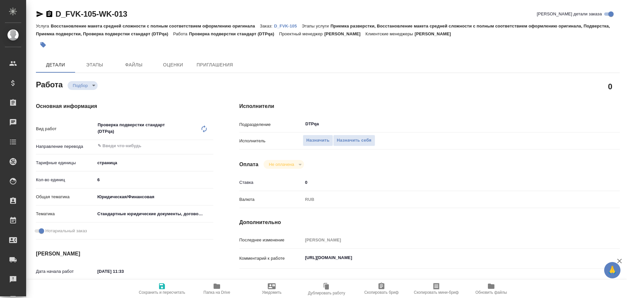
type textarea "x"
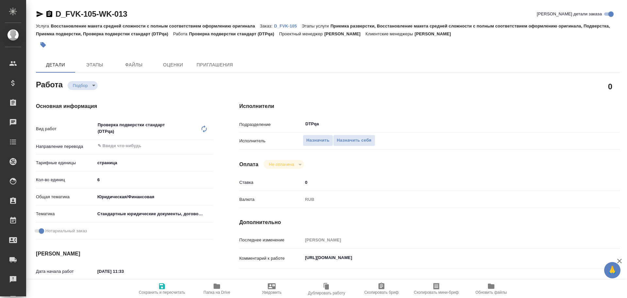
type textarea "x"
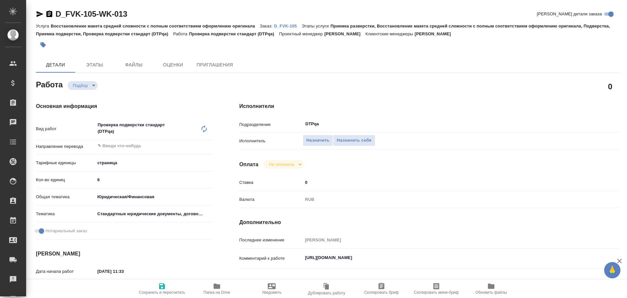
type textarea "x"
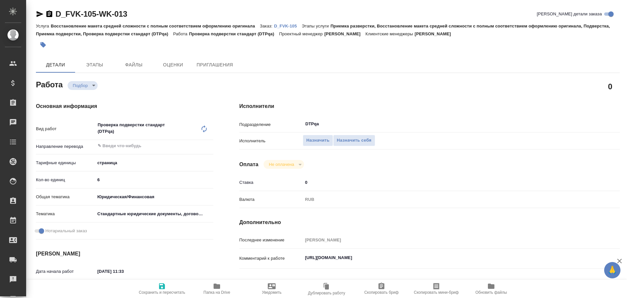
type textarea "x"
click at [305, 259] on textarea "[URL][DOMAIN_NAME]" at bounding box center [445, 257] width 285 height 11
type textarea "x"
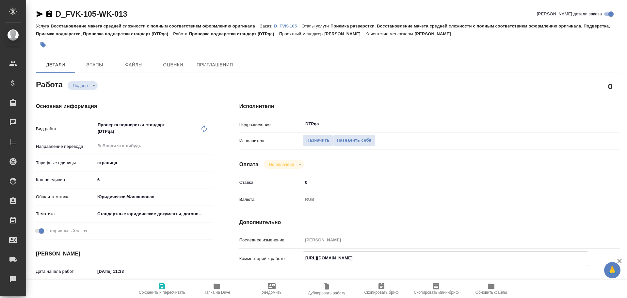
type textarea "x"
drag, startPoint x: 305, startPoint y: 259, endPoint x: 464, endPoint y: 259, distance: 159.4
click at [464, 259] on textarea "https://tera.awatera.com/Work/68d697bed9a1227b698c7fc9/" at bounding box center [445, 257] width 285 height 11
type textarea "x"
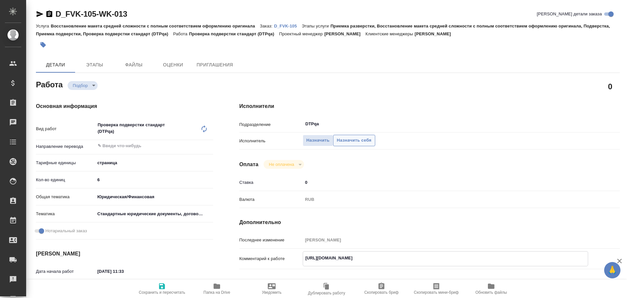
drag, startPoint x: 358, startPoint y: 140, endPoint x: 353, endPoint y: 143, distance: 6.0
click at [358, 140] on span "Назначить себя" at bounding box center [354, 141] width 35 height 8
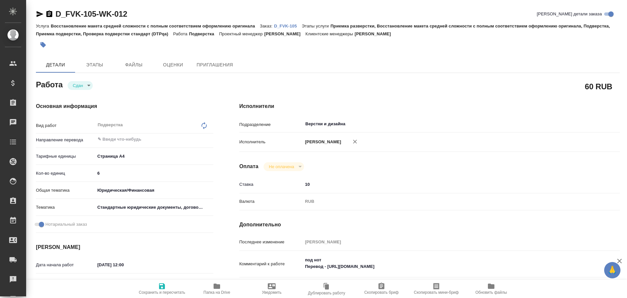
type textarea "x"
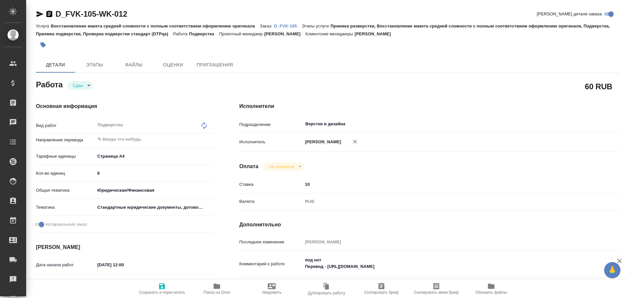
scroll to position [65, 0]
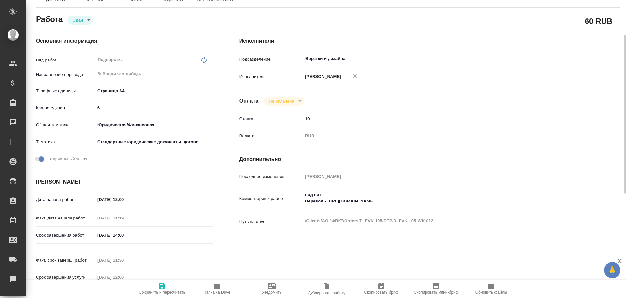
type textarea "x"
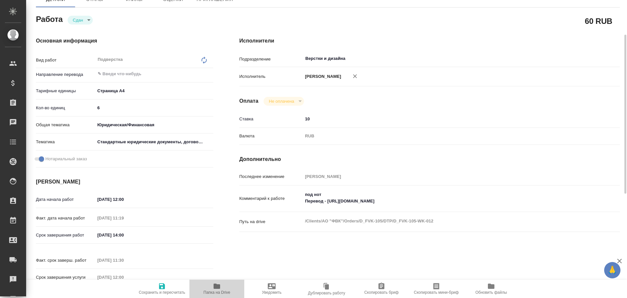
click at [214, 289] on icon "button" at bounding box center [217, 285] width 7 height 5
type textarea "x"
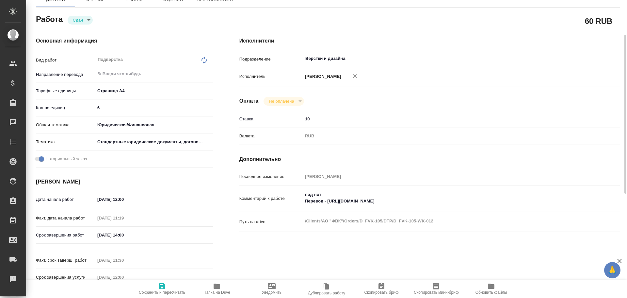
type textarea "x"
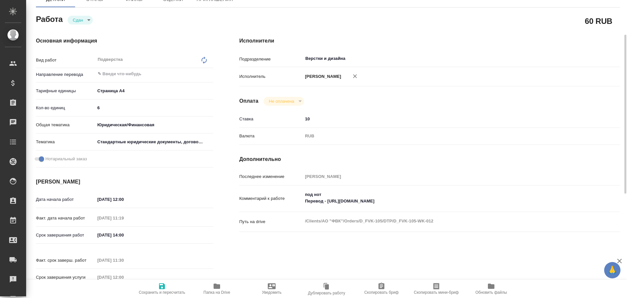
type textarea "x"
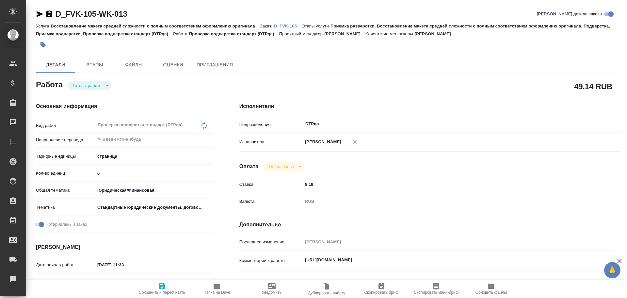
type textarea "x"
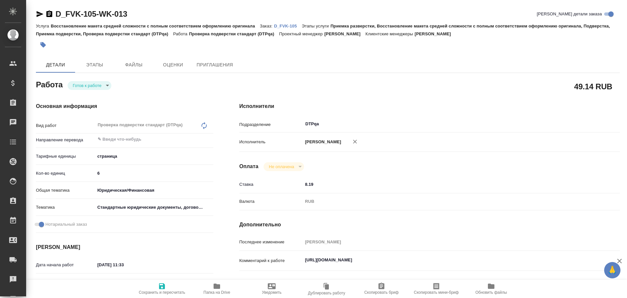
type textarea "x"
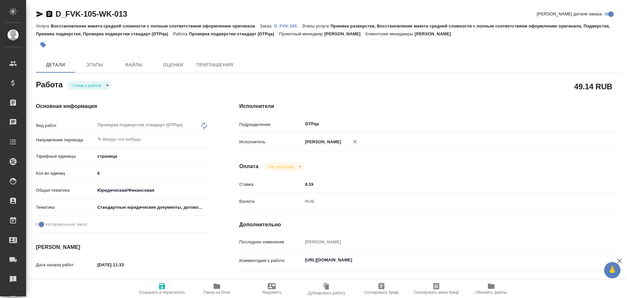
type textarea "x"
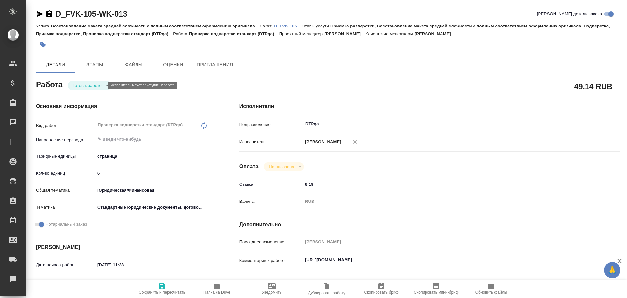
type textarea "x"
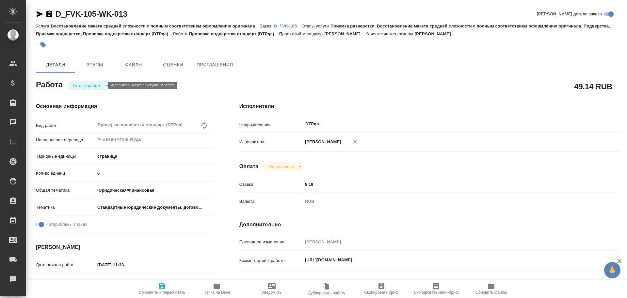
click at [87, 84] on body "🙏 .cls-1 fill:#fff; AWATERA Chulets [PERSON_NAME] Спецификации Заказы Чаты Todo…" at bounding box center [313, 149] width 627 height 298
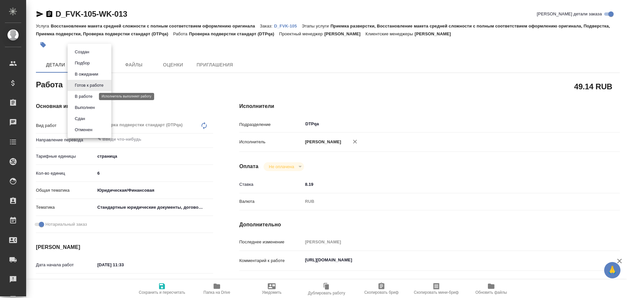
click at [84, 97] on button "В работе" at bounding box center [84, 96] width 22 height 7
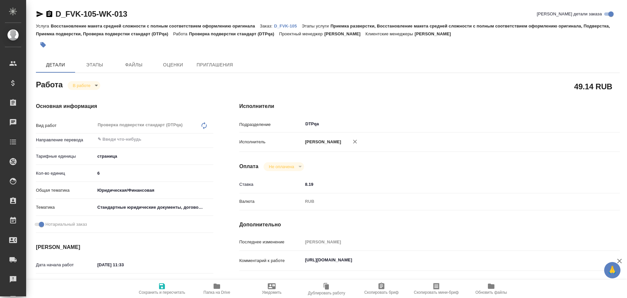
type textarea "x"
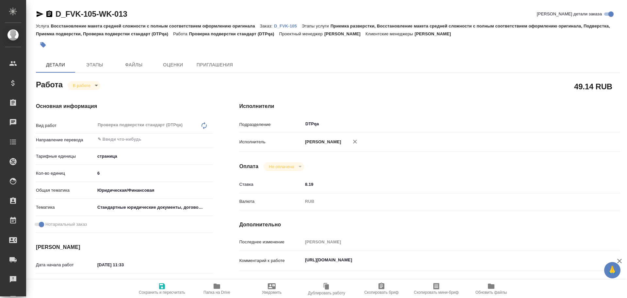
type textarea "x"
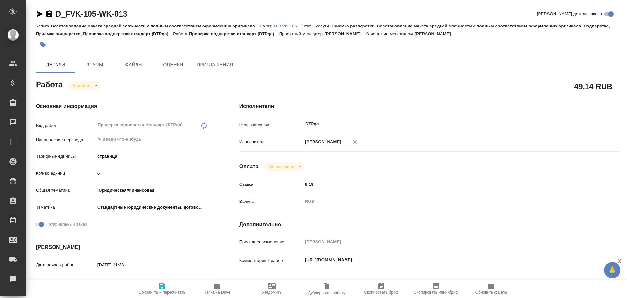
type textarea "x"
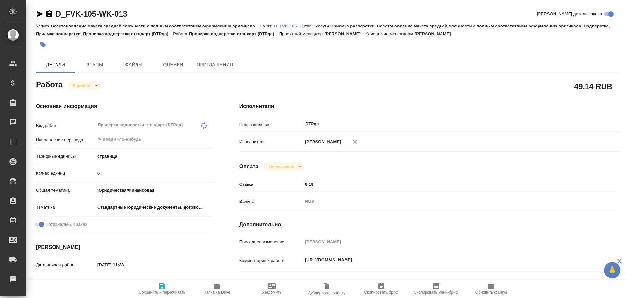
click at [159, 291] on span "Сохранить и пересчитать" at bounding box center [162, 292] width 46 height 5
type textarea "x"
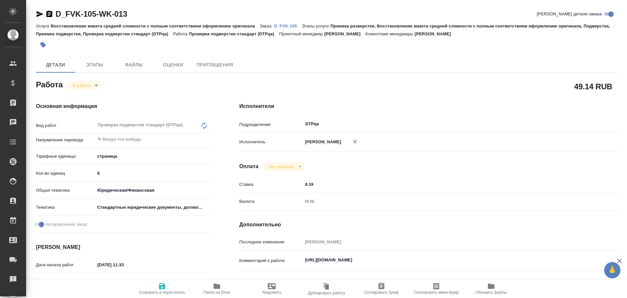
type textarea "x"
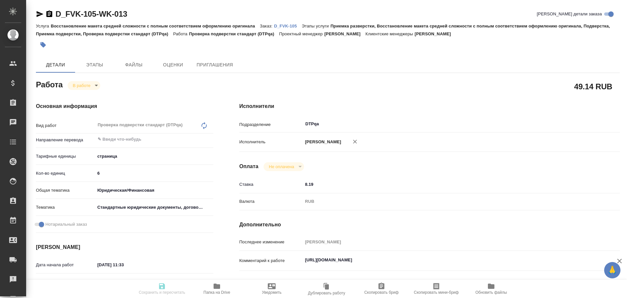
type textarea "x"
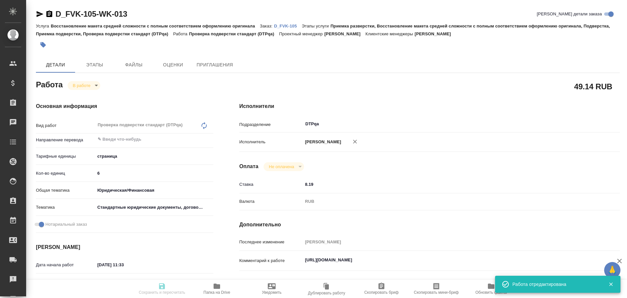
type textarea "x"
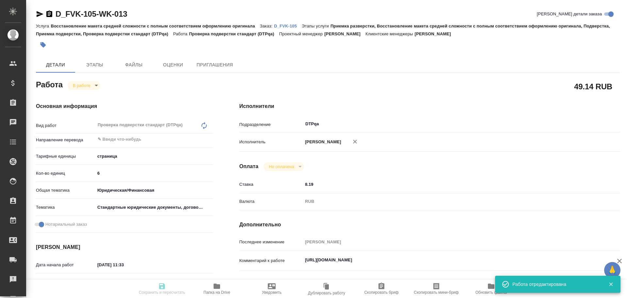
type input "inProgress"
type textarea "Проверка подверстки стандарт (DTPqa)"
type textarea "x"
type input "5a8b1489cc6b4906c91bfdb2"
type input "6"
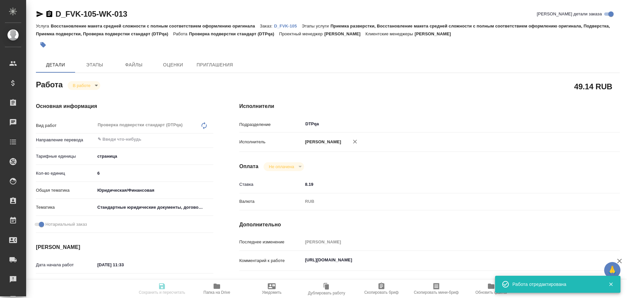
type input "yr-fn"
type input "5f647205b73bc97568ca66bf"
checkbox input "true"
type input "[DATE] 11:33"
type input "[DATE] 12:01"
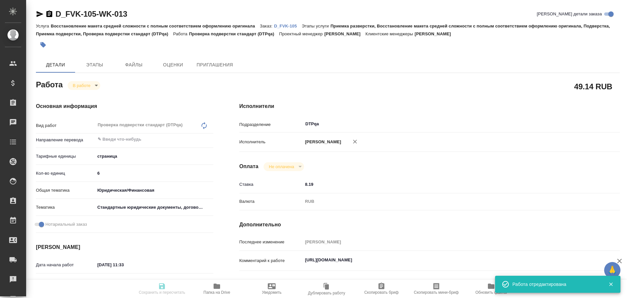
type input "[DATE] 14:00"
type input "[DATE] 12:00"
type input "DTPqa"
type input "notPayed"
type input "8.19"
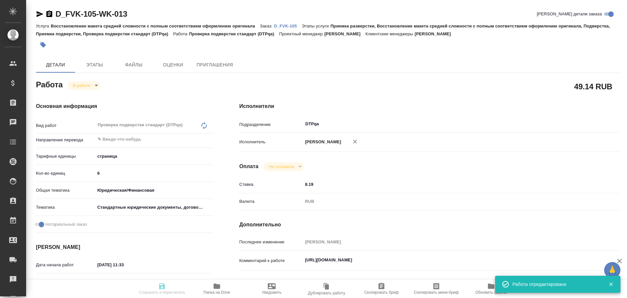
type input "RUB"
type input "[PERSON_NAME]"
type textarea "[URL][DOMAIN_NAME]"
type textarea "x"
type textarea "/Clients/АО "ФВК"/Orders/D_FVK-105/DTP/D_FVK-105-WK-013"
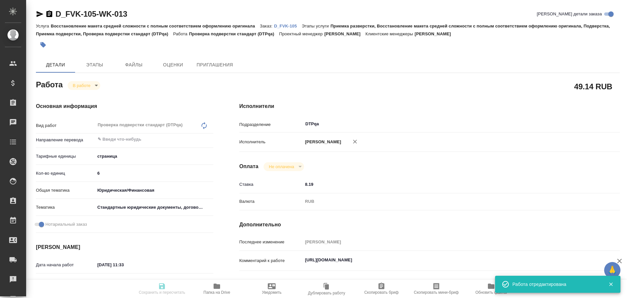
type textarea "x"
type input "D_FVK-105"
type input "Восстановление макета средней сложности с полным соответствием оформлению ориги…"
type input "Приемка разверстки, Восстановление макета средней сложности с полным соответств…"
type input "[PERSON_NAME]"
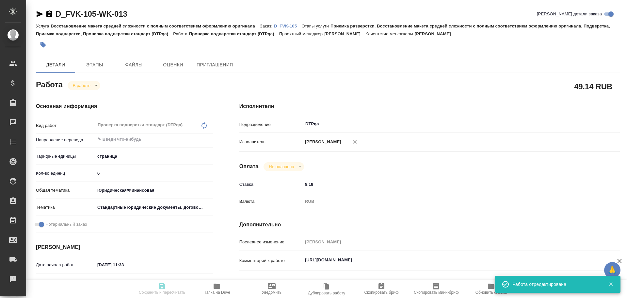
type input "[PERSON_NAME]"
type input "/Clients/АО "ФВК"/Orders/D_FVK-105"
type textarea "x"
type textarea "D_FVK-102 см. в помощь - продолжение проектов, просьба внимательно с терминолог…"
type textarea "x"
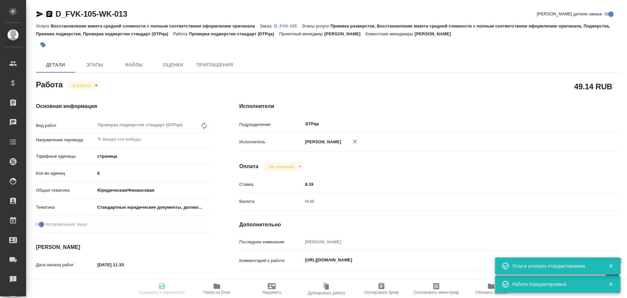
type textarea "x"
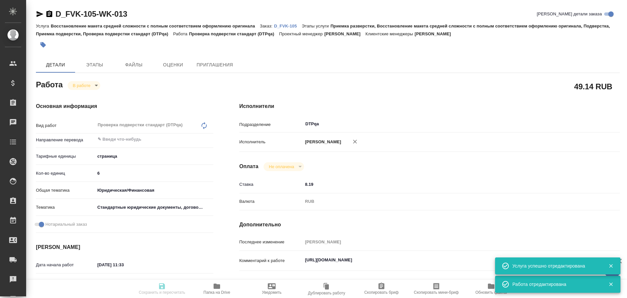
type textarea "x"
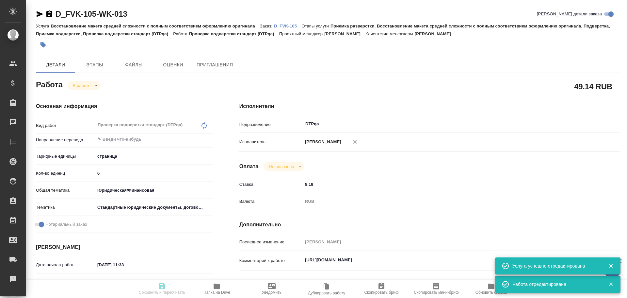
type textarea "x"
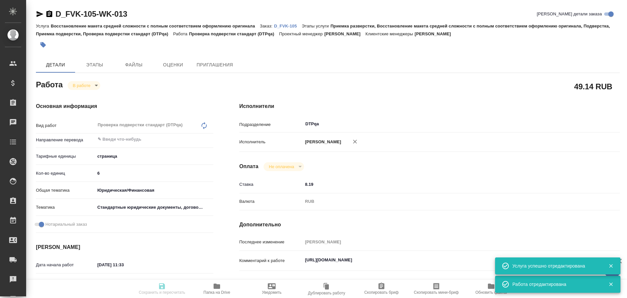
type textarea "x"
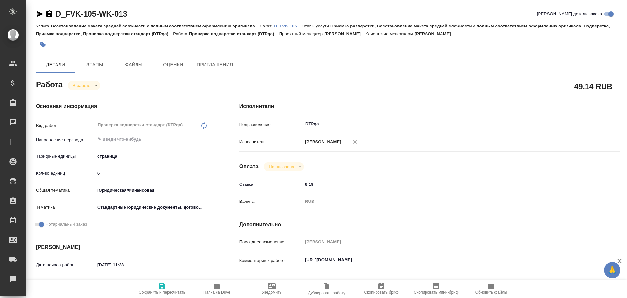
type textarea "x"
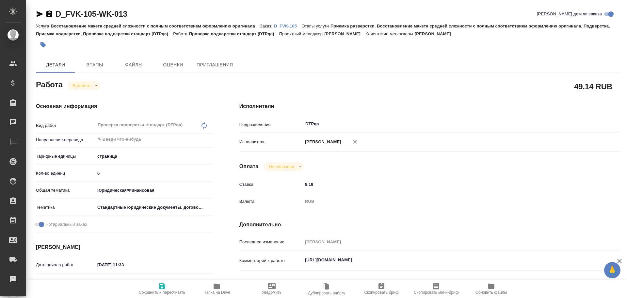
type textarea "x"
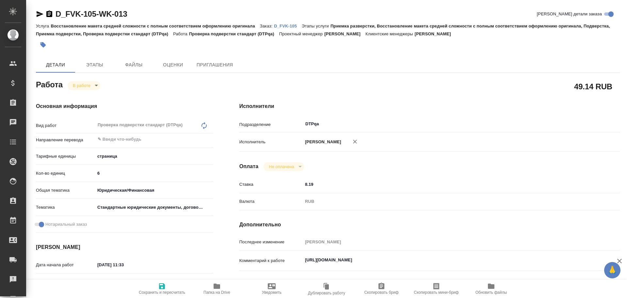
type textarea "x"
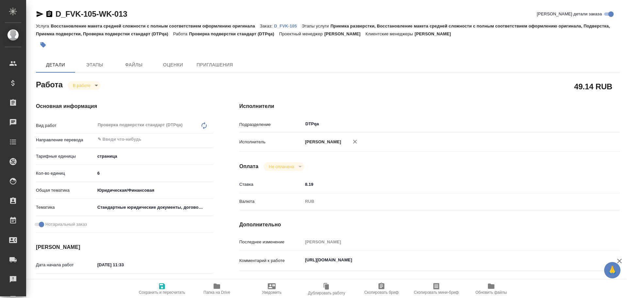
type textarea "x"
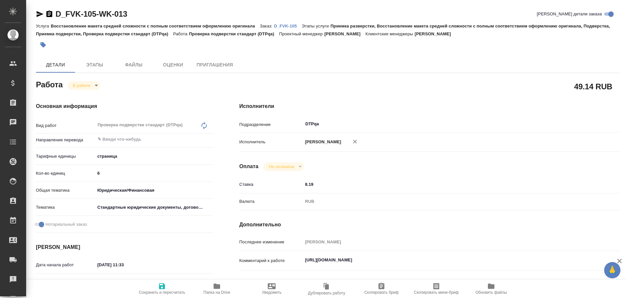
scroll to position [65, 0]
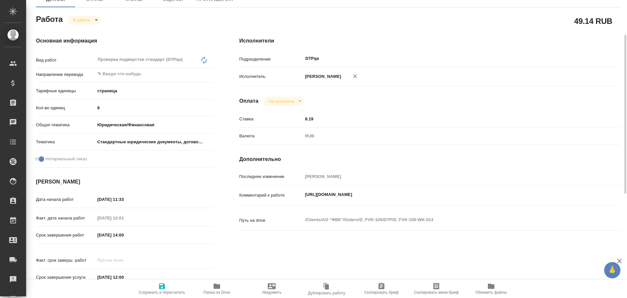
type textarea "x"
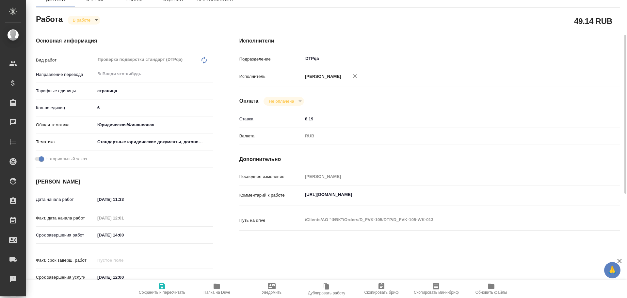
click at [214, 286] on icon "button" at bounding box center [217, 285] width 7 height 5
type textarea "x"
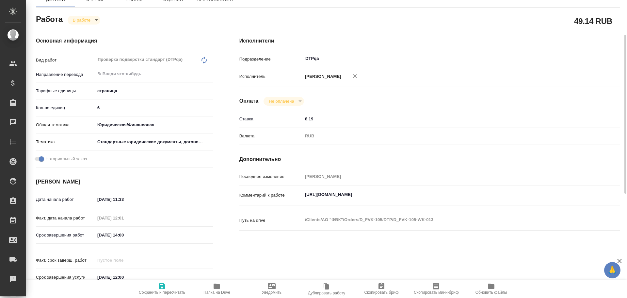
type textarea "x"
click at [452, 194] on textarea "[URL][DOMAIN_NAME]" at bounding box center [446, 194] width 286 height 11
type textarea "x"
type textarea "[URL][DOMAIN_NAME]"
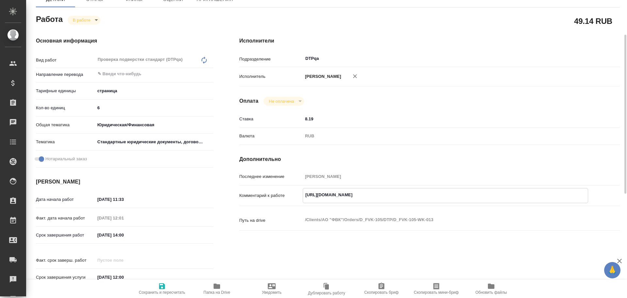
type textarea "x"
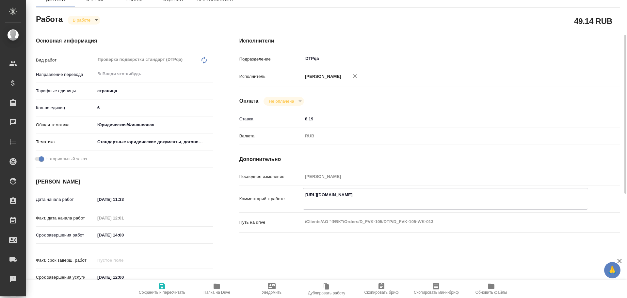
type textarea "https://tera.awatera.com/Work/68d697bed9a1227b698c7fc9/ Р"
type textarea "x"
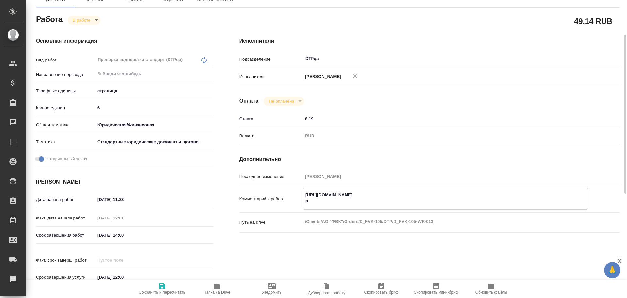
type textarea "x"
type textarea "https://tera.awatera.com/Work/68d697bed9a1227b698c7fc9/ Ра"
type textarea "x"
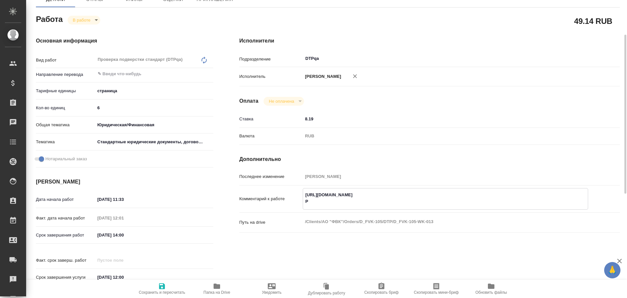
type textarea "x"
type textarea "https://tera.awatera.com/Work/68d697bed9a1227b698c7fc9/ Раз"
type textarea "x"
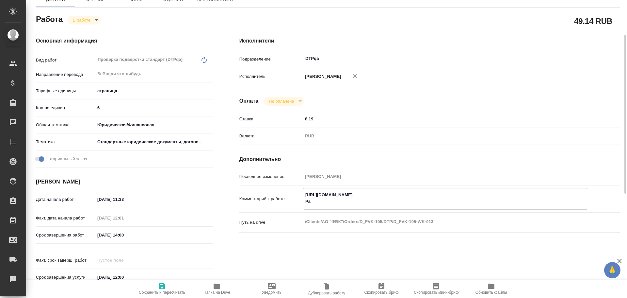
type textarea "x"
type textarea "https://tera.awatera.com/Work/68d697bed9a1227b698c7fc9/ Разб"
type textarea "x"
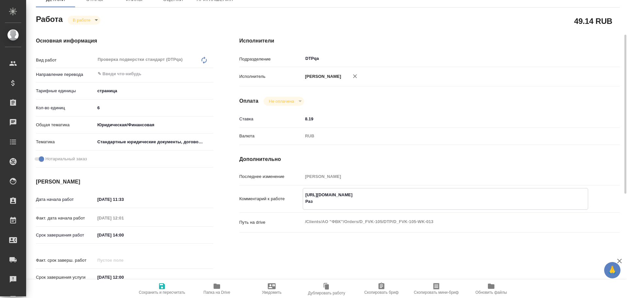
type textarea "x"
type textarea "https://tera.awatera.com/Work/68d697bed9a1227b698c7fc9/ Разбо"
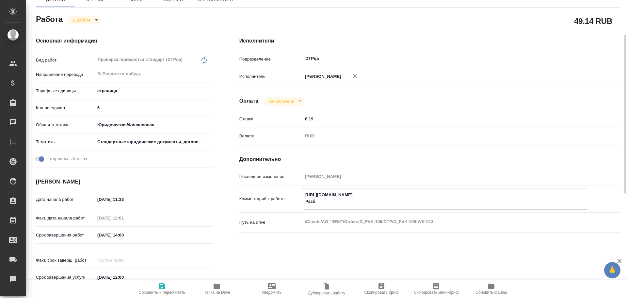
type textarea "x"
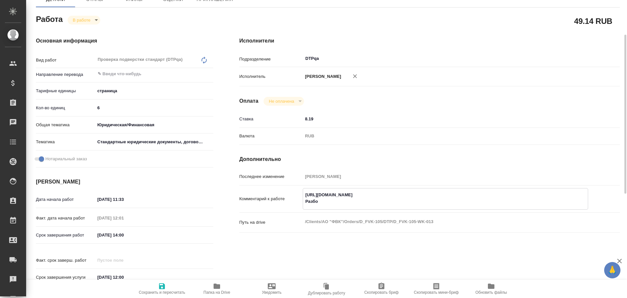
type textarea "https://tera.awatera.com/Work/68d697bed9a1227b698c7fc9/ Разбор"
type textarea "x"
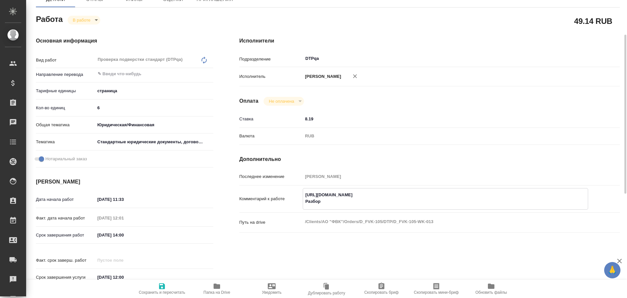
type textarea "x"
type textarea "https://tera.awatera.com/Work/68d697bed9a1227b698c7fc9/ Разбор"
type textarea "x"
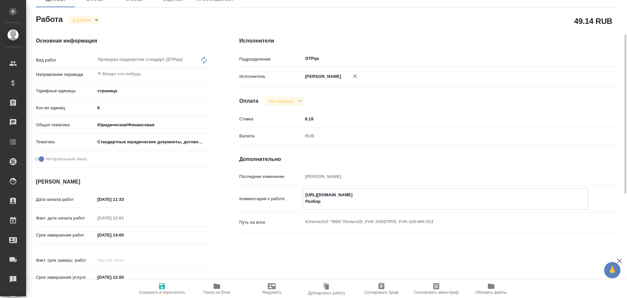
type textarea "x"
paste textarea "https://drive.awatera.com/f/10545686"
type textarea "x"
type textarea "https://tera.awatera.com/Work/68d697bed9a1227b698c7fc9/ Разбор https://drive.aw…"
type textarea "x"
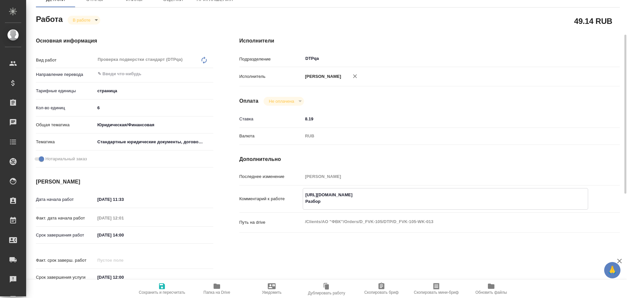
type textarea "x"
type textarea "https://tera.awatera.com/Work/68d697bed9a1227b698c7fc9/ Разбор https://drive.aw…"
type textarea "x"
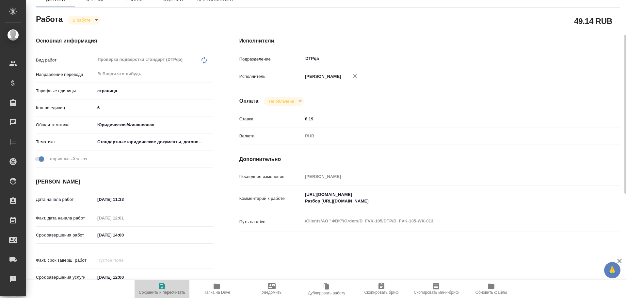
click at [167, 286] on span "Сохранить и пересчитать" at bounding box center [162, 288] width 47 height 12
type textarea "x"
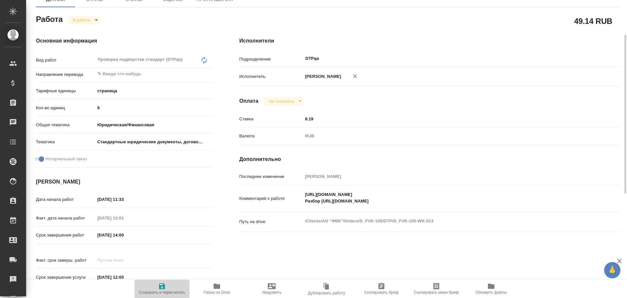
type textarea "x"
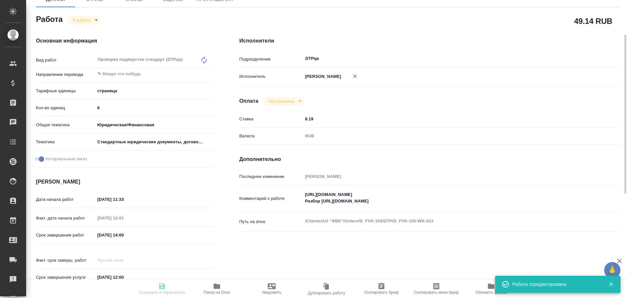
type textarea "x"
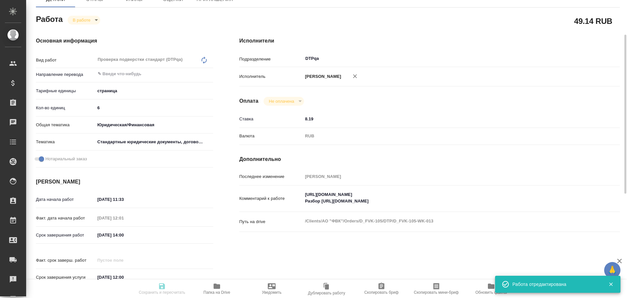
type textarea "x"
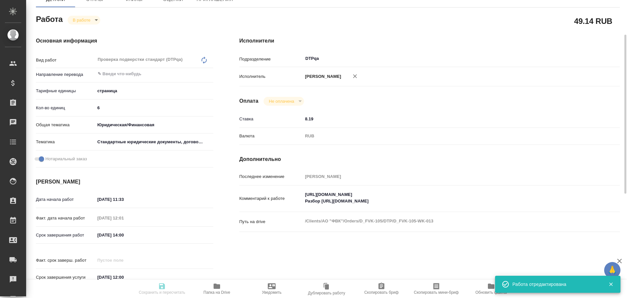
type input "inProgress"
type textarea "Проверка подверстки стандарт (DTPqa)"
type textarea "x"
type input "5a8b1489cc6b4906c91bfdb2"
type input "6"
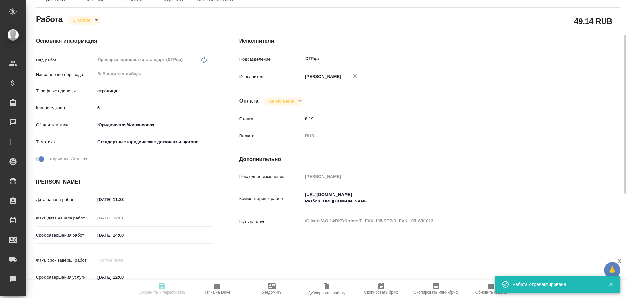
type input "yr-fn"
type input "5f647205b73bc97568ca66bf"
checkbox input "true"
type input "[DATE] 11:33"
type input "[DATE] 12:01"
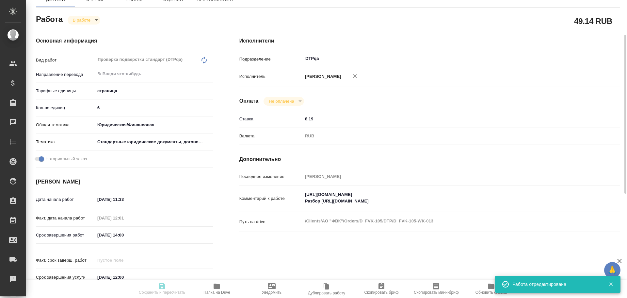
type input "[DATE] 14:00"
type input "[DATE] 12:00"
type input "DTPqa"
type input "notPayed"
type input "8.19"
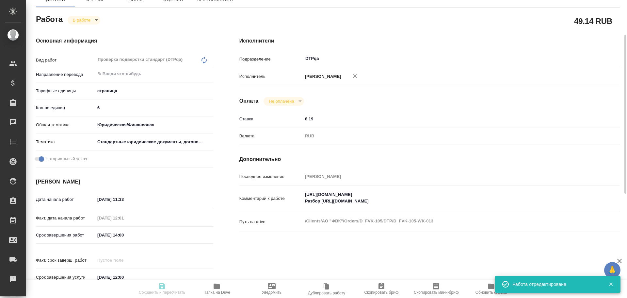
type input "RUB"
type input "[PERSON_NAME]"
type textarea "https://tera.awatera.com/Work/68d697bed9a1227b698c7fc9/ Разбор https://drive.aw…"
type textarea "x"
type textarea "/Clients/АО "ФВК"/Orders/D_FVK-105/DTP/D_FVK-105-WK-013"
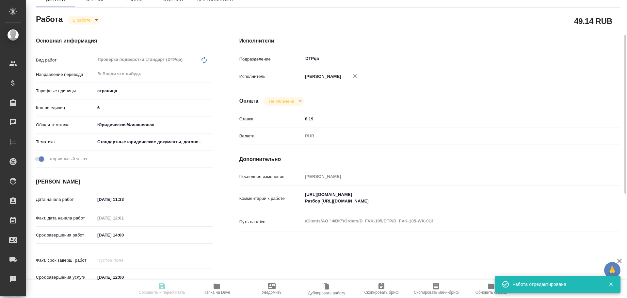
type textarea "x"
type input "D_FVK-105"
type input "Восстановление макета средней сложности с полным соответствием оформлению ориги…"
type input "Приемка разверстки, Восстановление макета средней сложности с полным соответств…"
type input "[PERSON_NAME]"
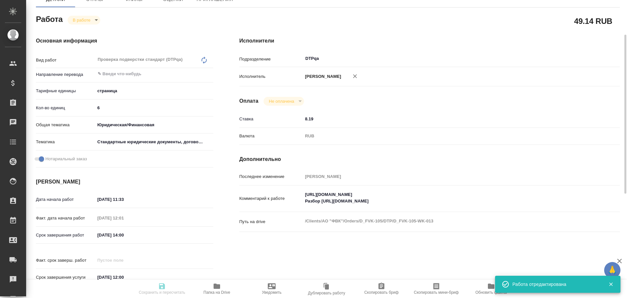
type input "[PERSON_NAME]"
type input "/Clients/АО "ФВК"/Orders/D_FVK-105"
type textarea "x"
type textarea "D_FVK-102 см. в помощь - продолжение проектов, просьба внимательно с терминолог…"
type textarea "x"
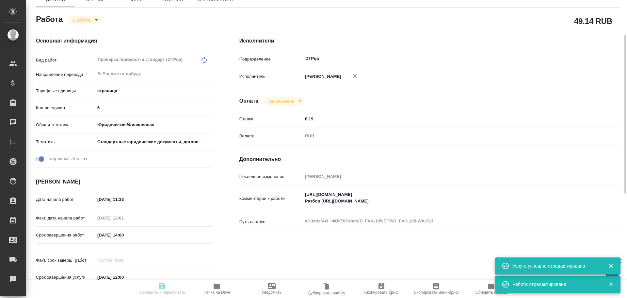
type textarea "x"
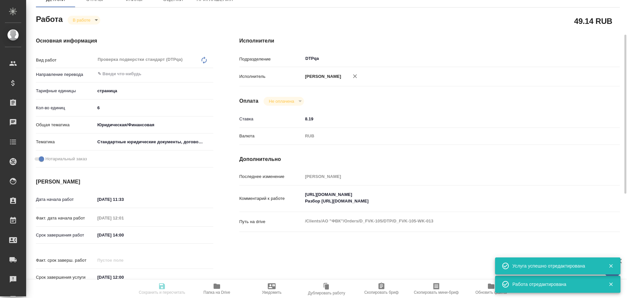
type textarea "x"
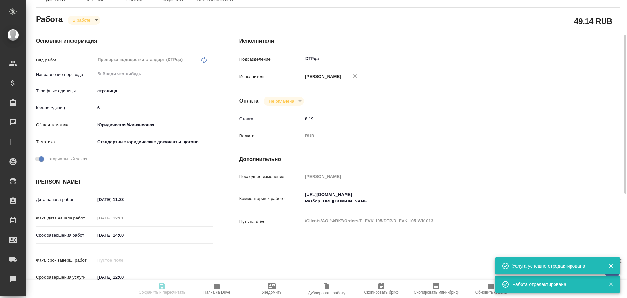
type textarea "x"
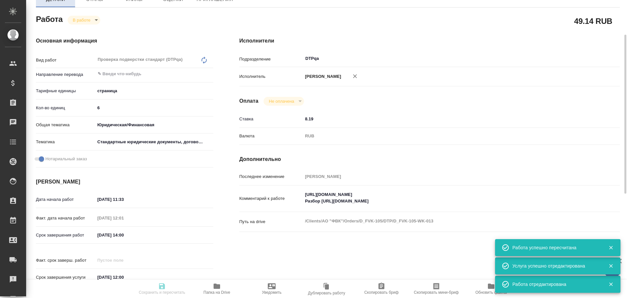
type input "inProgress"
type textarea "Проверка подверстки стандарт (DTPqa)"
type textarea "x"
type input "5a8b1489cc6b4906c91bfdb2"
type input "6"
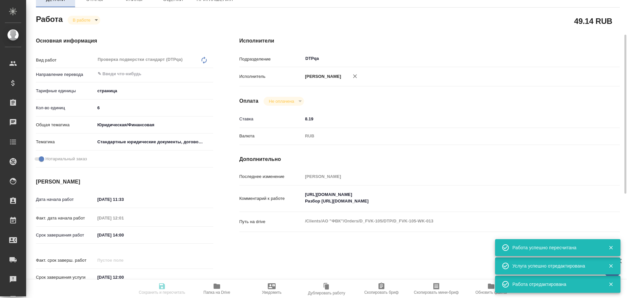
type input "yr-fn"
type input "5f647205b73bc97568ca66bf"
checkbox input "true"
type input "30.09.2025 11:33"
type input "30.09.2025 12:01"
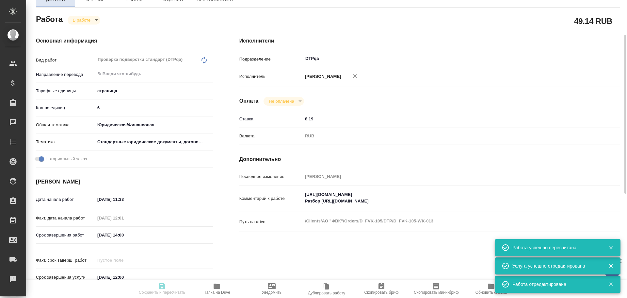
type input "30.09.2025 14:00"
type input "01.10.2025 12:00"
type input "DTPqa"
type input "notPayed"
type input "8.19"
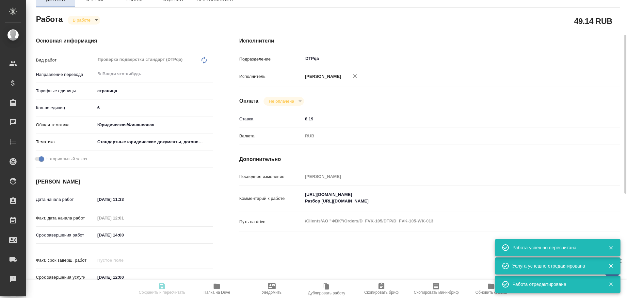
type input "RUB"
type input "Чулец Елена"
type textarea "https://tera.awatera.com/Work/68d697bed9a1227b698c7fc9/ Разбор https://drive.aw…"
type textarea "x"
type textarea "/Clients/АО "ФВК"/Orders/D_FVK-105/DTP/D_FVK-105-WK-013"
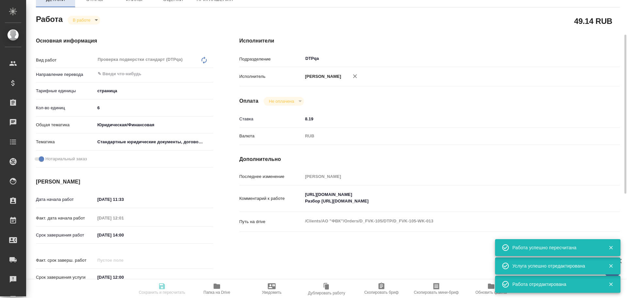
type textarea "x"
type input "D_FVK-105"
type input "Восстановление макета средней сложности с полным соответствием оформлению ориги…"
type input "Приемка разверстки, Восстановление макета средней сложности с полным соответств…"
type input "Булахова Елена"
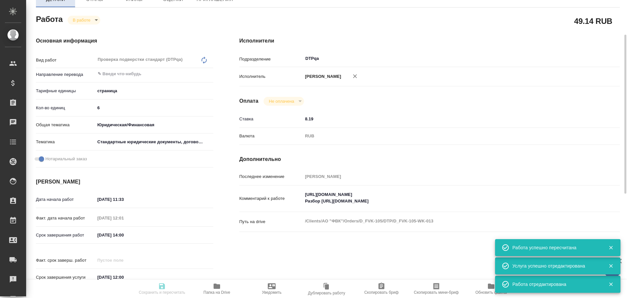
type input "Заборова Александра"
type input "/Clients/АО "ФВК"/Orders/D_FVK-105"
type textarea "x"
type textarea "D_FVK-102 см. в помощь - продолжение проектов, просьба внимательно с терминолог…"
type textarea "x"
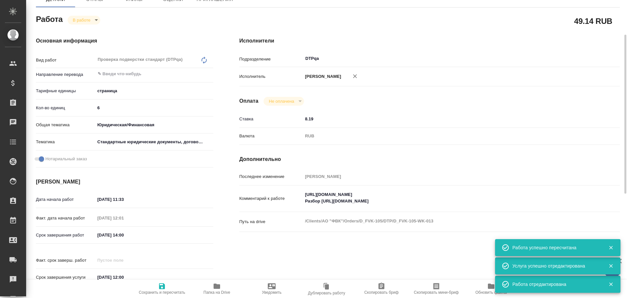
type textarea "x"
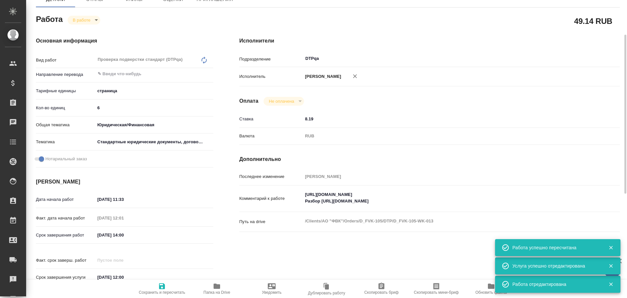
type textarea "x"
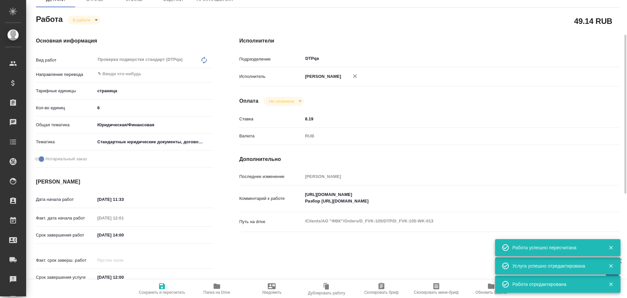
type textarea "x"
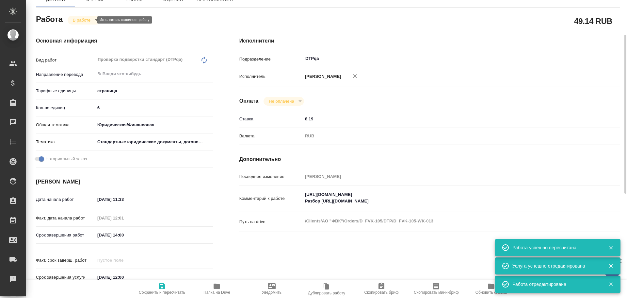
type textarea "x"
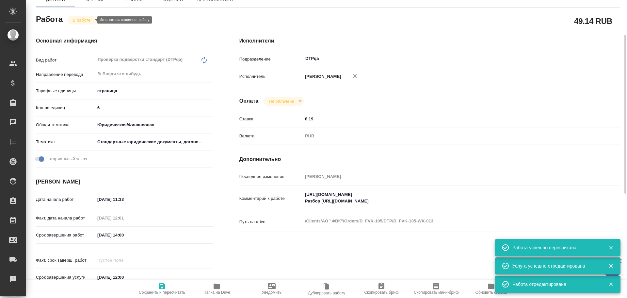
click at [77, 19] on body "🙏 .cls-1 fill:#fff; AWATERA Chulets Elena Клиенты Спецификации Заказы 0 Чаты To…" at bounding box center [313, 149] width 627 height 298
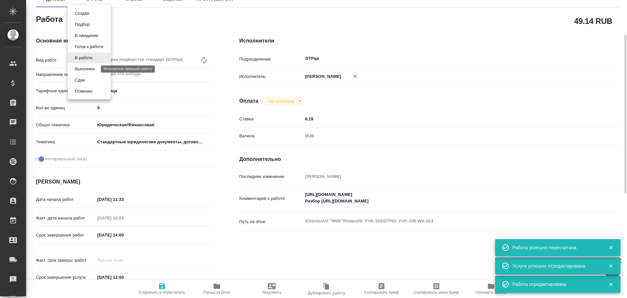
click at [84, 68] on button "Выполнен" at bounding box center [85, 68] width 24 height 7
type textarea "x"
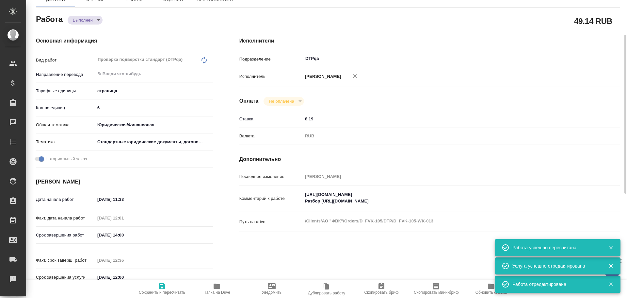
click at [165, 289] on icon "button" at bounding box center [162, 286] width 8 height 8
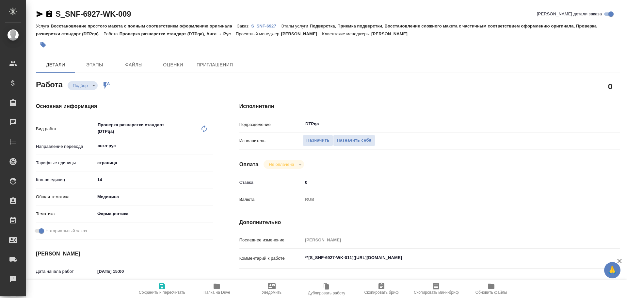
type textarea "x"
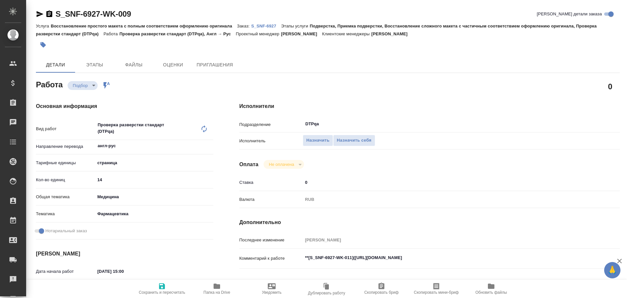
type textarea "x"
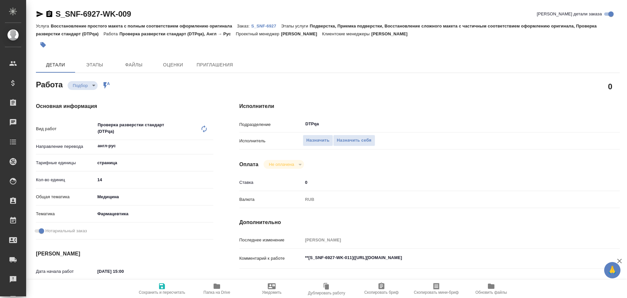
type textarea "x"
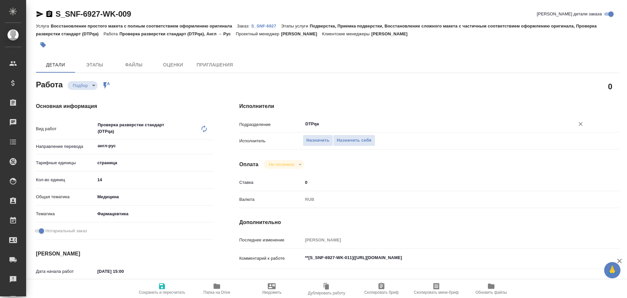
scroll to position [65, 0]
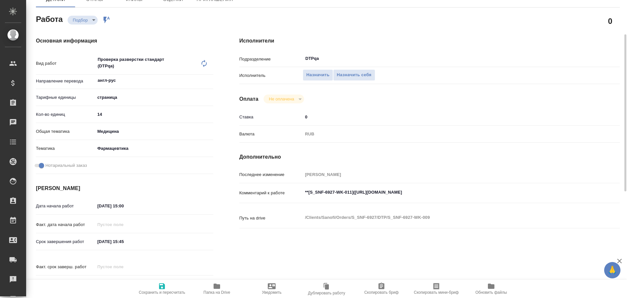
type textarea "x"
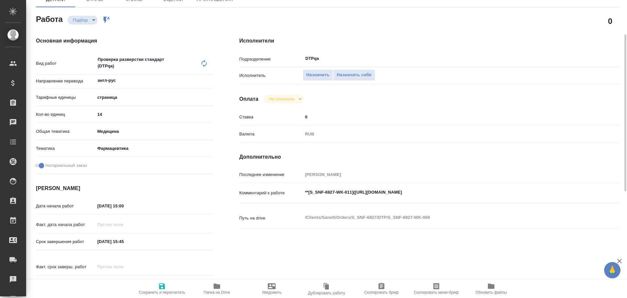
type textarea "x"
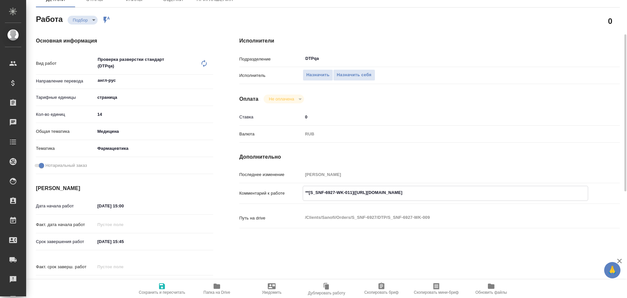
type textarea "x"
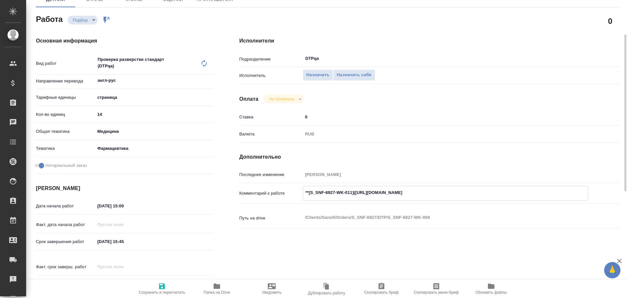
type textarea "x"
drag, startPoint x: 355, startPoint y: 192, endPoint x: 477, endPoint y: 197, distance: 122.3
click at [477, 197] on textarea "**[S_SNF-6927-WK-011]([URL][DOMAIN_NAME]" at bounding box center [445, 192] width 285 height 11
type textarea "x"
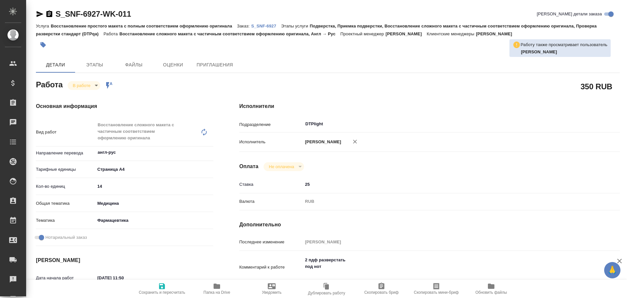
type textarea "x"
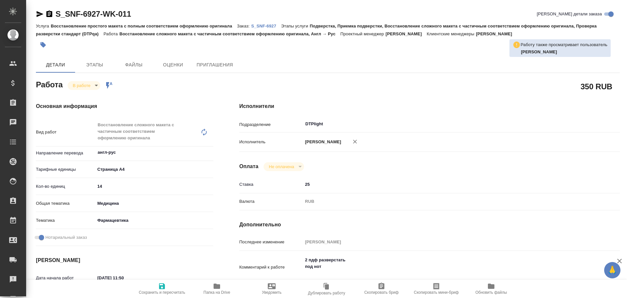
type textarea "x"
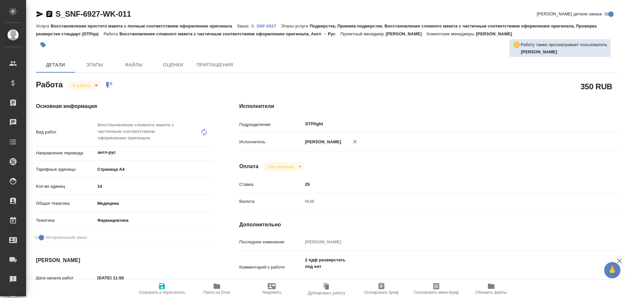
type textarea "x"
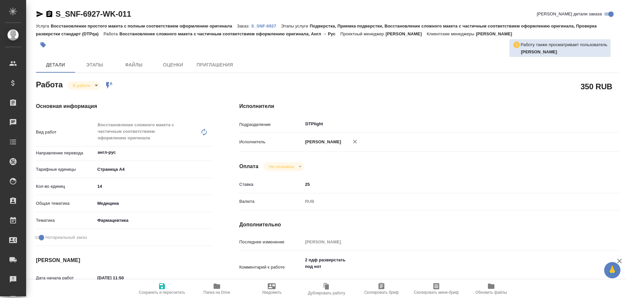
scroll to position [65, 0]
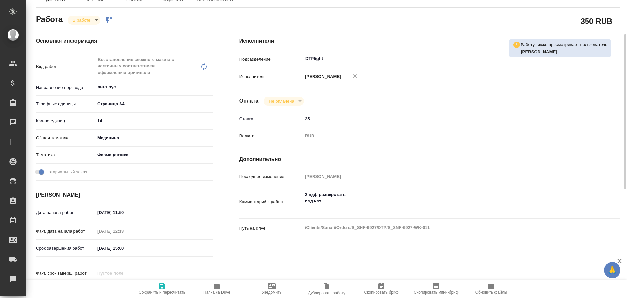
type textarea "x"
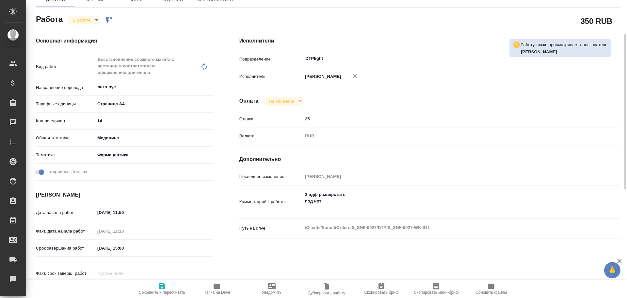
type textarea "x"
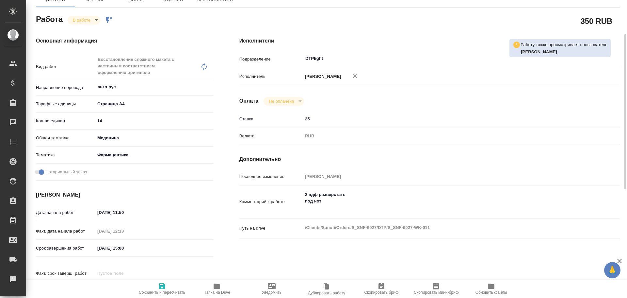
click at [214, 289] on icon "button" at bounding box center [217, 286] width 8 height 8
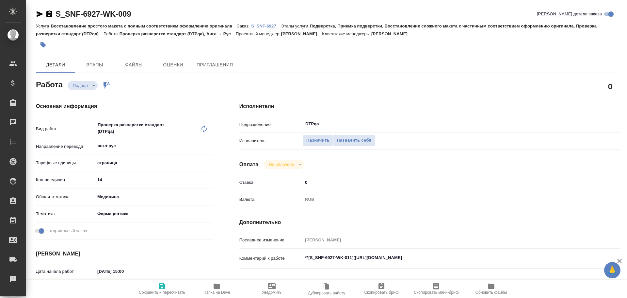
type textarea "x"
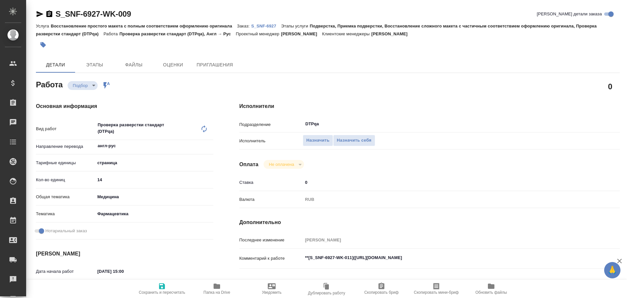
type textarea "x"
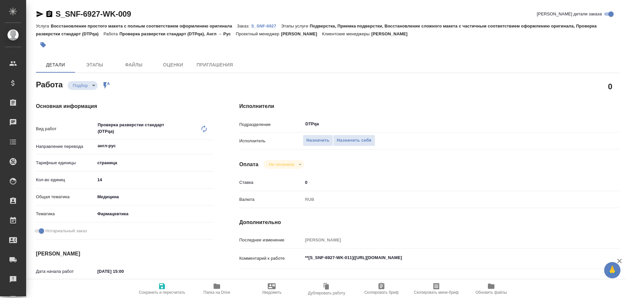
type textarea "x"
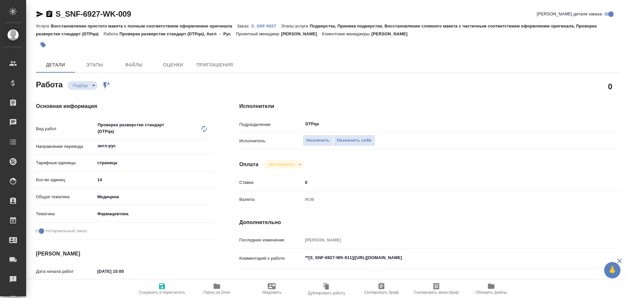
type textarea "x"
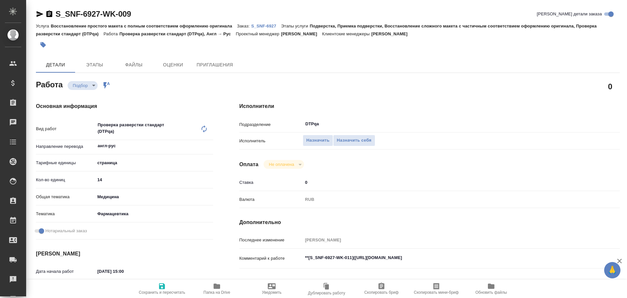
click at [262, 26] on p "S_SNF-6927" at bounding box center [266, 26] width 30 height 5
type textarea "x"
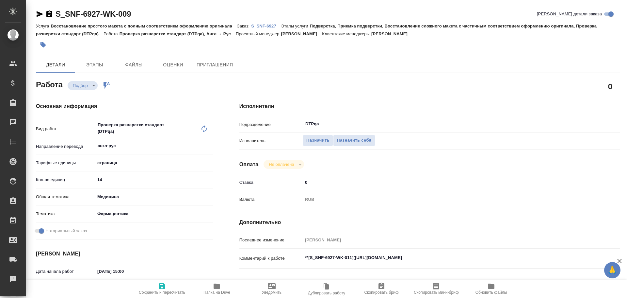
type textarea "x"
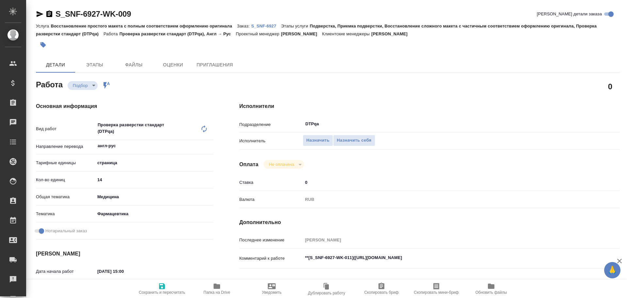
type textarea "x"
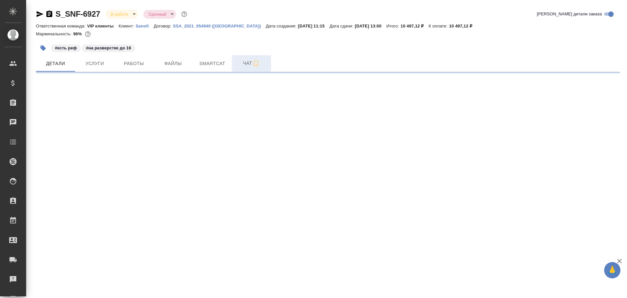
select select "RU"
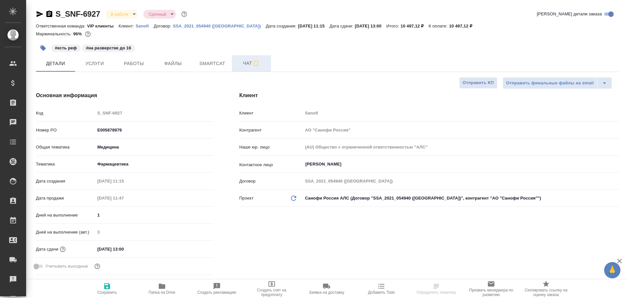
type textarea "x"
click at [239, 60] on span "Чат" at bounding box center [251, 63] width 31 height 8
type input "Горшкова Валентина"
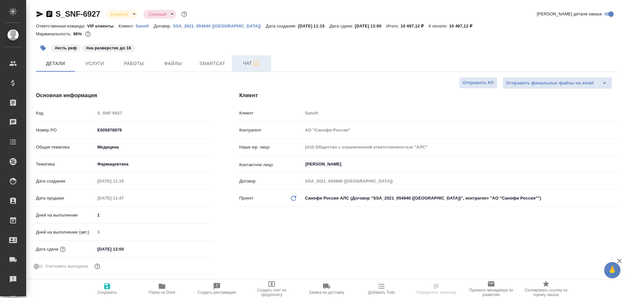
type input "Комаров Роман"
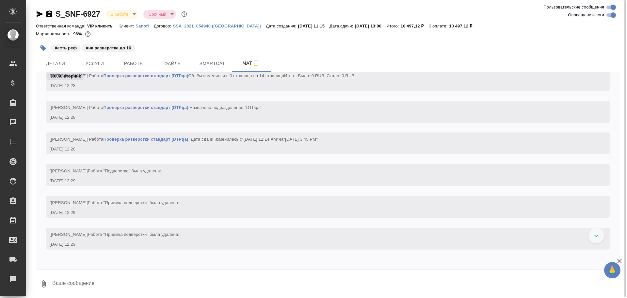
scroll to position [18307, 0]
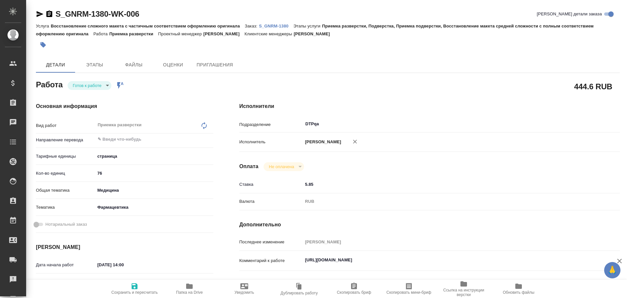
type textarea "x"
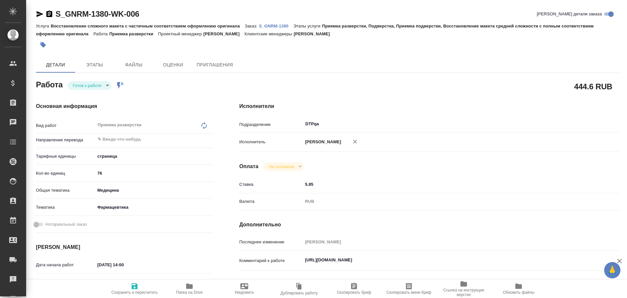
type textarea "x"
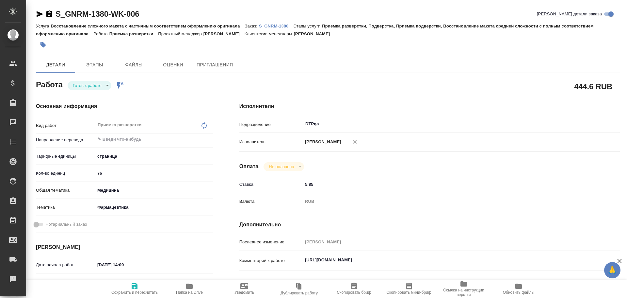
type textarea "x"
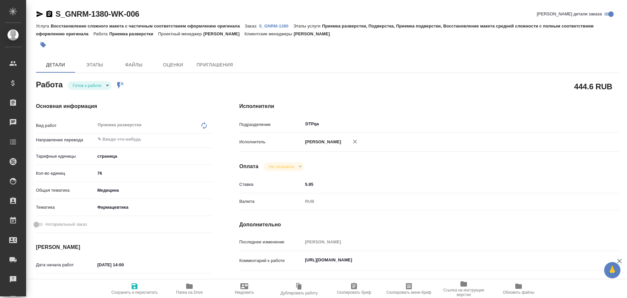
click at [90, 85] on body "🙏 .cls-1 fill:#fff; AWATERA Chulets [PERSON_NAME] Спецификации Заказы Чаты Todo…" at bounding box center [313, 149] width 627 height 298
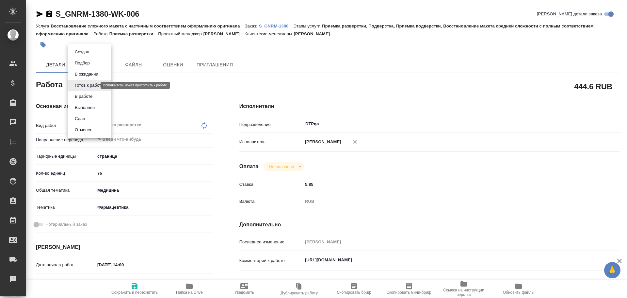
type textarea "x"
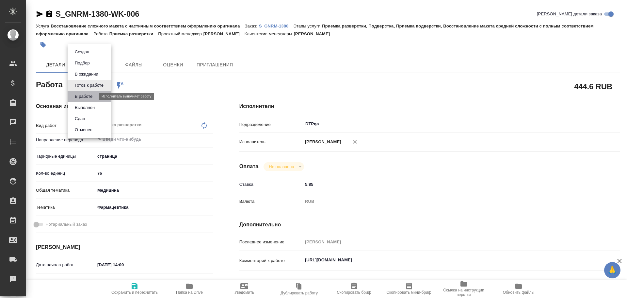
click at [89, 96] on button "В работе" at bounding box center [84, 96] width 22 height 7
type textarea "x"
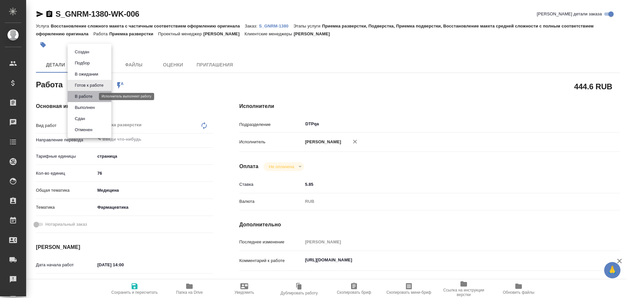
type textarea "x"
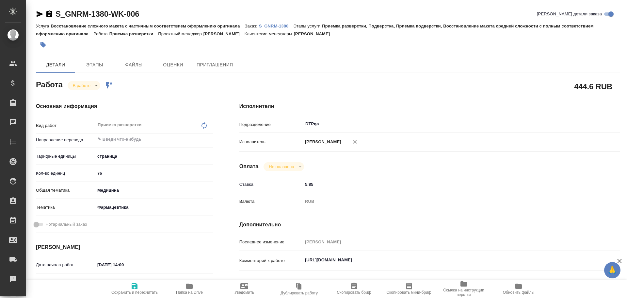
click at [135, 291] on span "Сохранить и пересчитать" at bounding box center [134, 292] width 46 height 5
type textarea "x"
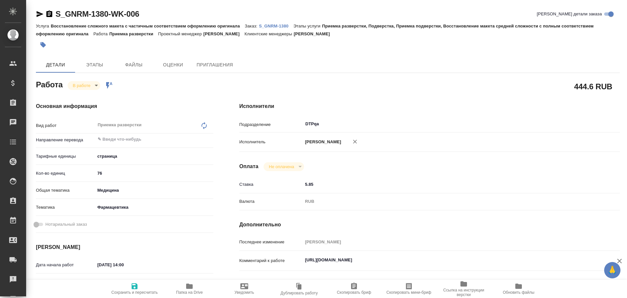
type textarea "x"
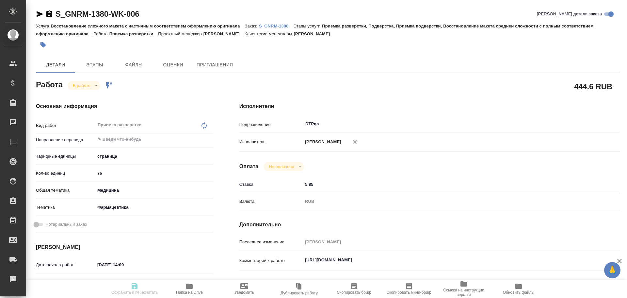
type textarea "x"
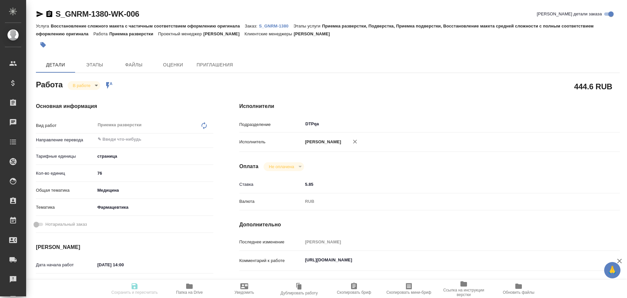
type textarea "x"
type input "inProgress"
type textarea "Приемка разверстки"
type textarea "x"
type input "5a8b1489cc6b4906c91bfdb2"
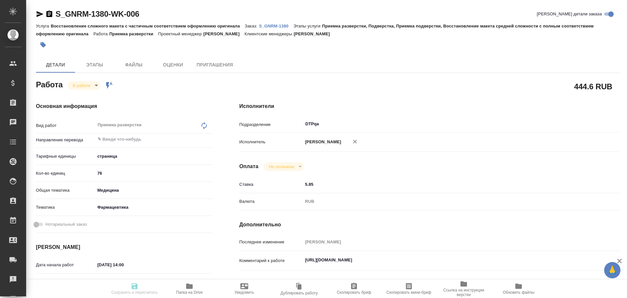
type input "76"
type input "med"
type input "6149832f2b7be24903fd7a82"
type input "30.09.2025 14:00"
type input "30.09.2025 13:00"
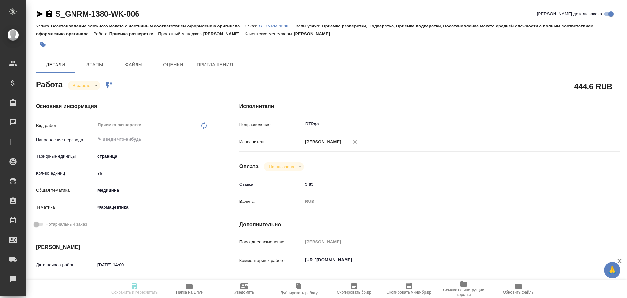
type input "30.09.2025 17:00"
type input "03.10.2025 16:00"
type input "DTPqa"
type input "notPayed"
type input "5.85"
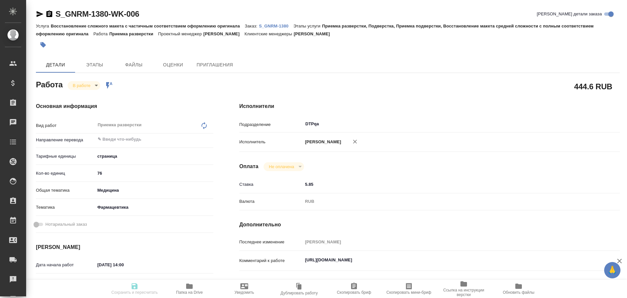
type input "RUB"
type input "Чулец Елена"
type textarea "https://tera.awatera.com/Work/68d6bd589f73e1cd299aa11e/"
type textarea "x"
type textarea "/Clients/Generium/Orders/S_GNRM-1380/DTP/S_GNRM-1380-WK-006"
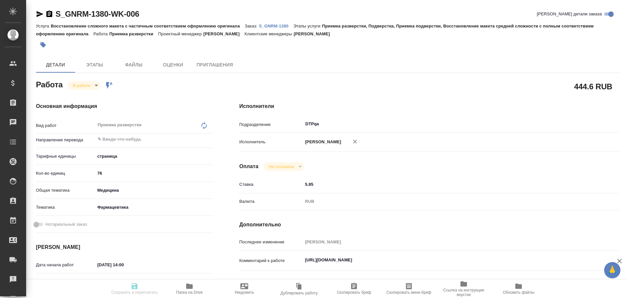
type textarea "x"
type input "S_GNRM-1380"
type input "Восстановление сложного макета с частичным соответствием оформлению оригинала"
type input "Приемка разверстки, Подверстка, Приемка подверстки, Восстановление макета средн…"
type input "[PERSON_NAME]"
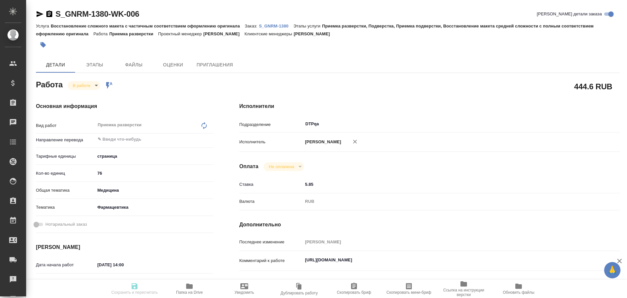
type input "[PERSON_NAME]"
type input "/Clients/Generium/Orders/S_GNRM-1380"
type textarea "x"
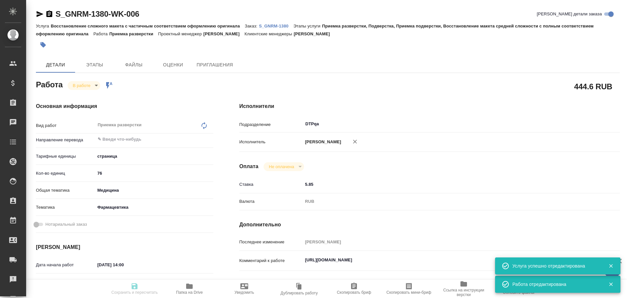
type textarea "x"
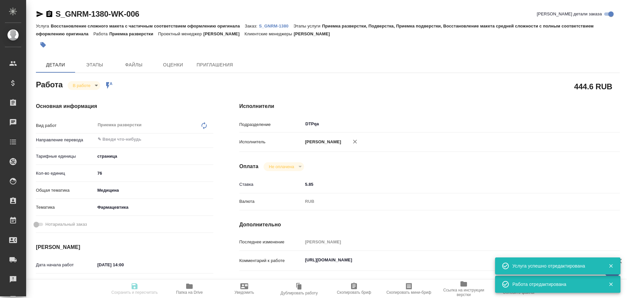
type textarea "x"
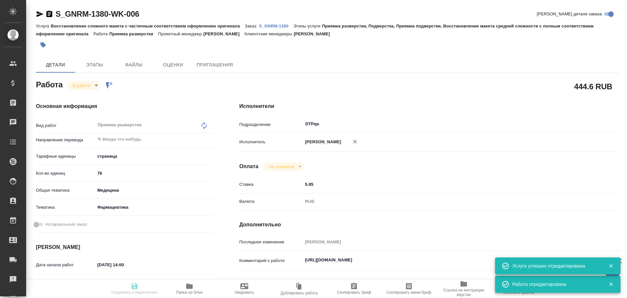
type textarea "x"
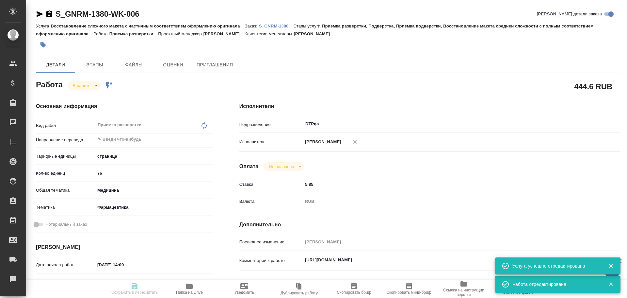
type textarea "x"
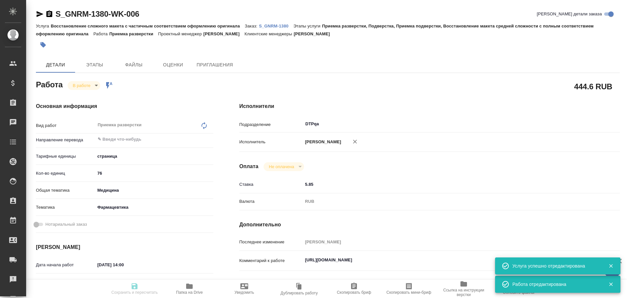
type textarea "x"
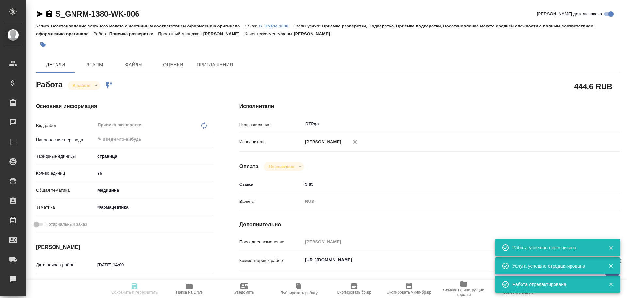
type input "inProgress"
type textarea "Приемка разверстки"
type textarea "x"
type input "5a8b1489cc6b4906c91bfdb2"
type input "76"
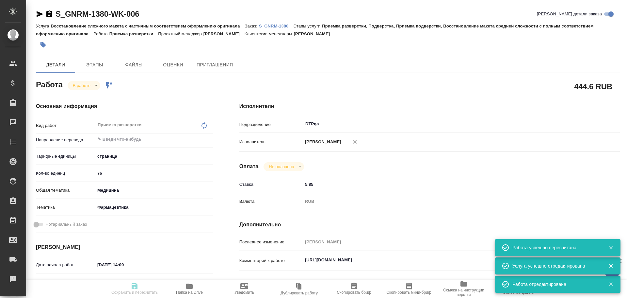
type input "med"
type input "6149832f2b7be24903fd7a82"
type input "30.09.2025 14:00"
type input "30.09.2025 13:00"
type input "30.09.2025 17:00"
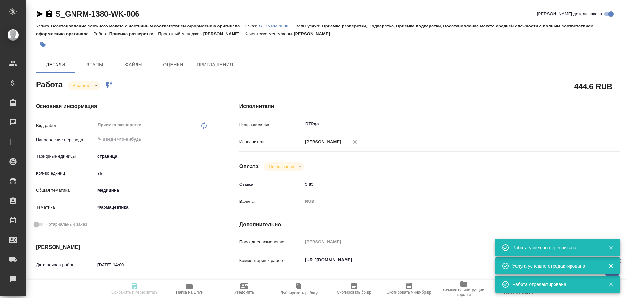
type input "03.10.2025 16:00"
type input "DTPqa"
type input "notPayed"
type input "5.85"
type input "RUB"
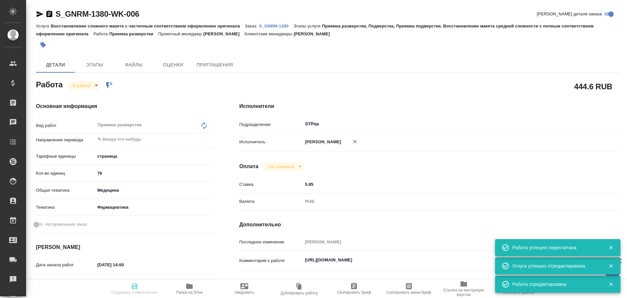
type input "Чулец Елена"
type textarea "https://tera.awatera.com/Work/68d6bd589f73e1cd299aa11e/"
type textarea "x"
type textarea "/Clients/Generium/Orders/S_GNRM-1380/DTP/S_GNRM-1380-WK-006"
type textarea "x"
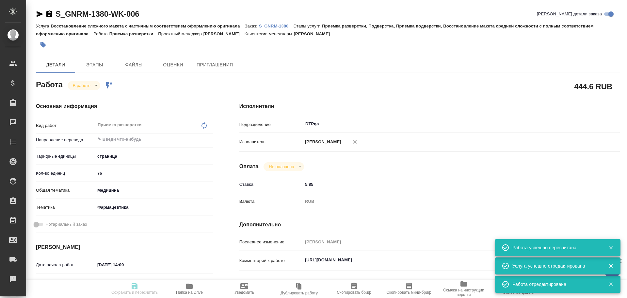
type input "S_GNRM-1380"
type input "Восстановление сложного макета с частичным соответствием оформлению оригинала"
type input "Приемка разверстки, Подверстка, Приемка подверстки, Восстановление макета средн…"
type input "[PERSON_NAME]"
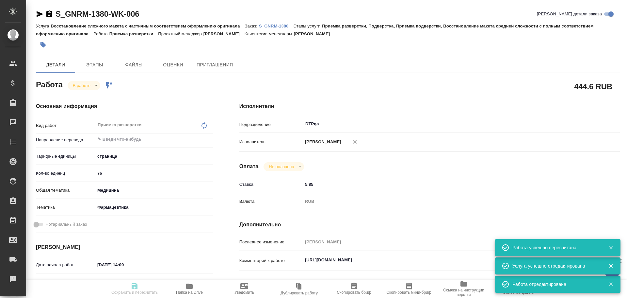
type input "/Clients/Generium/Orders/S_GNRM-1380"
type textarea "x"
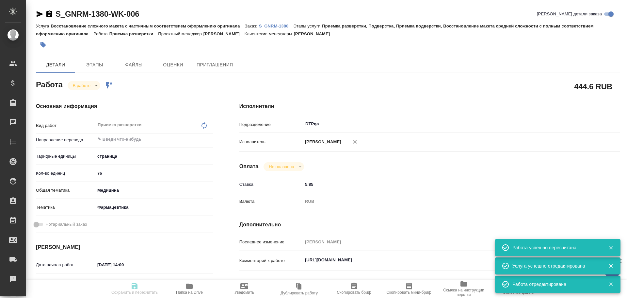
type textarea "x"
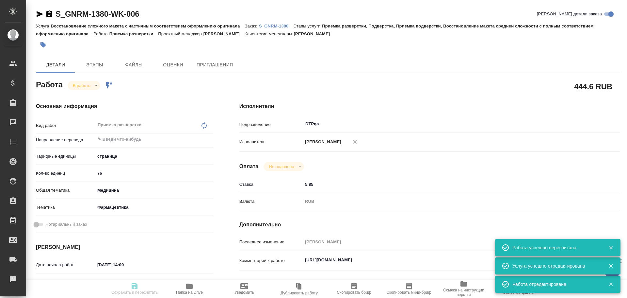
type textarea "x"
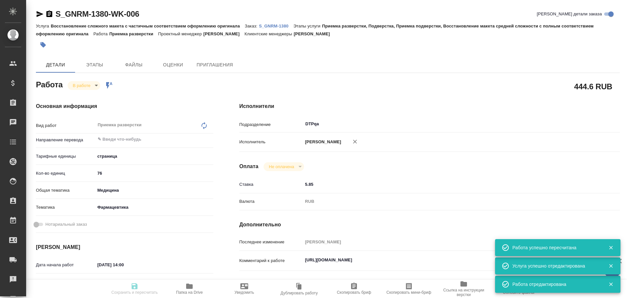
type textarea "x"
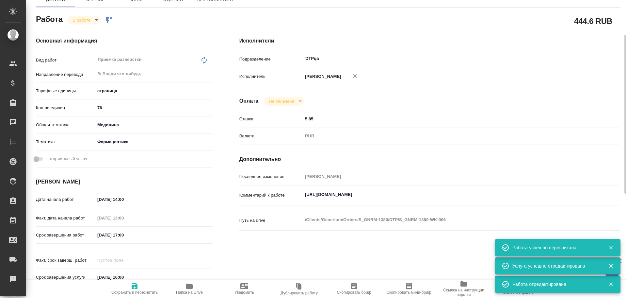
type textarea "x"
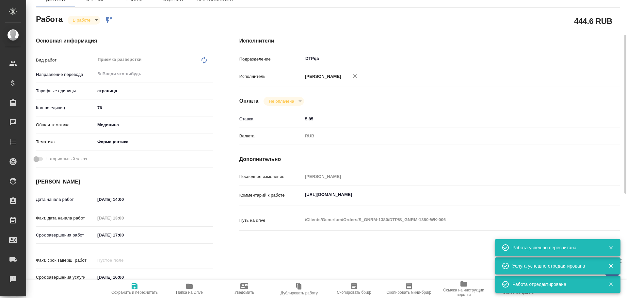
type textarea "x"
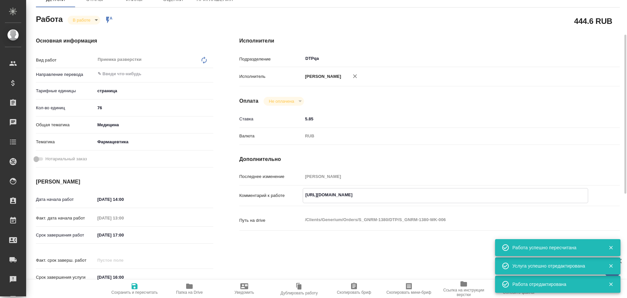
drag, startPoint x: 305, startPoint y: 197, endPoint x: 454, endPoint y: 194, distance: 149.7
click at [454, 194] on textarea "https://tera.awatera.com/Work/68d6bd589f73e1cd299aa11e/" at bounding box center [445, 194] width 285 height 11
type textarea "x"
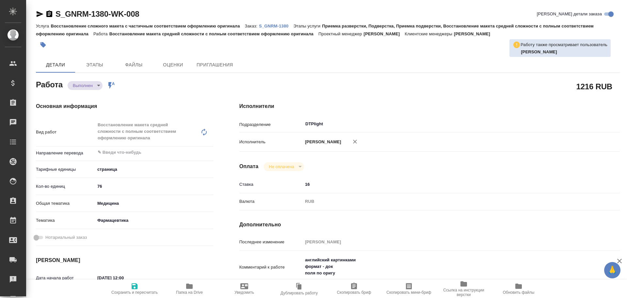
type textarea "x"
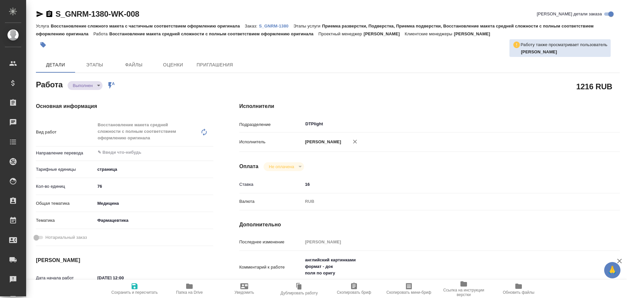
type textarea "x"
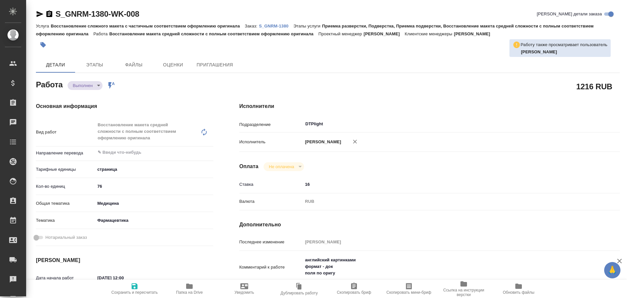
type textarea "x"
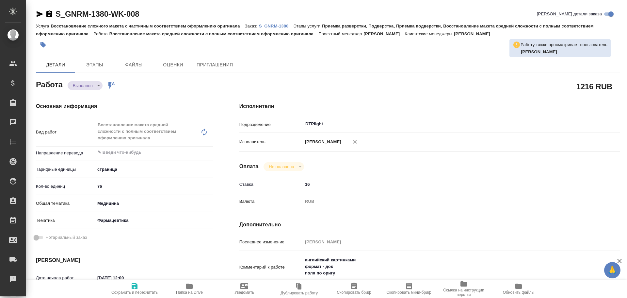
type textarea "x"
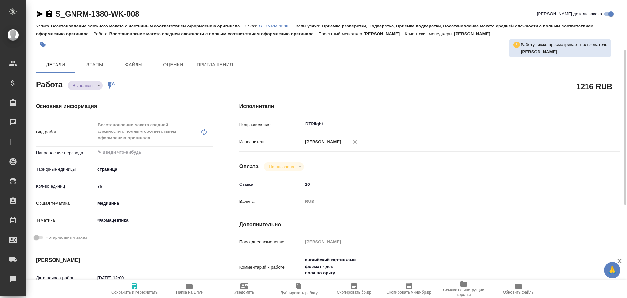
scroll to position [65, 0]
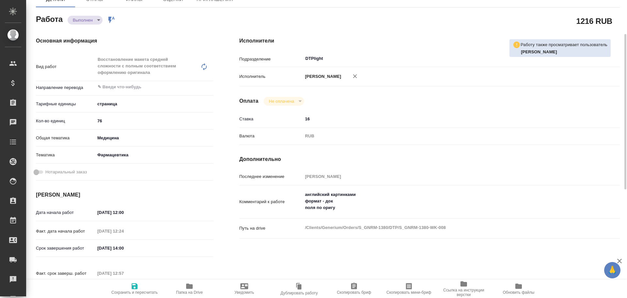
type textarea "x"
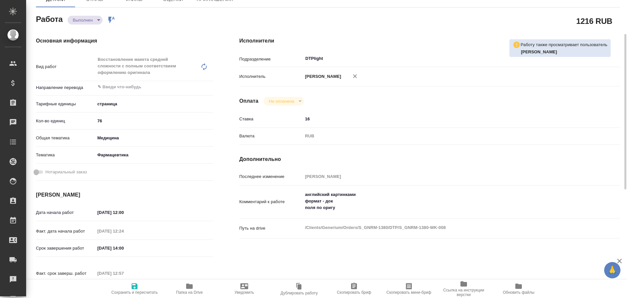
type textarea "x"
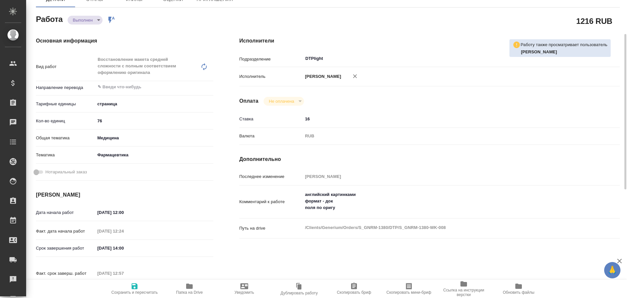
click at [192, 286] on icon "button" at bounding box center [189, 285] width 7 height 5
